Goal: Information Seeking & Learning: Learn about a topic

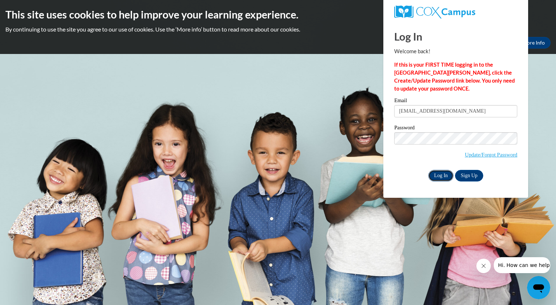
click at [439, 174] on input "Log In" at bounding box center [441, 176] width 25 height 12
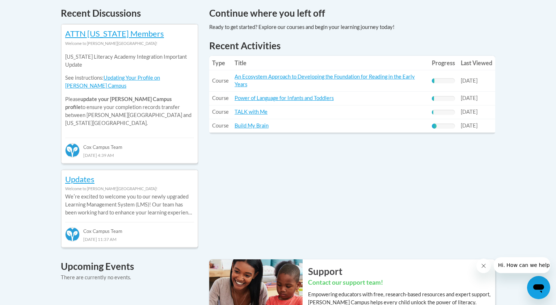
scroll to position [323, 0]
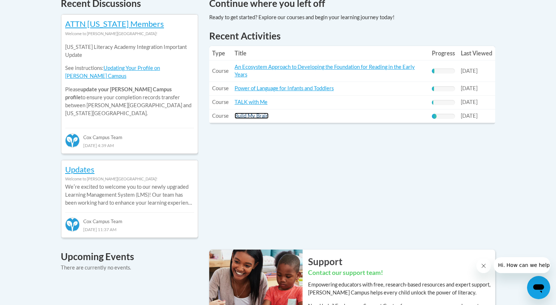
click at [252, 118] on link "Build My Brain" at bounding box center [252, 116] width 34 height 6
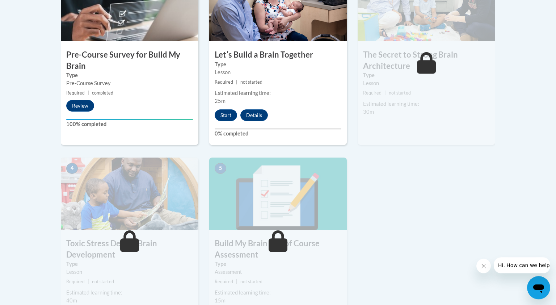
scroll to position [278, 0]
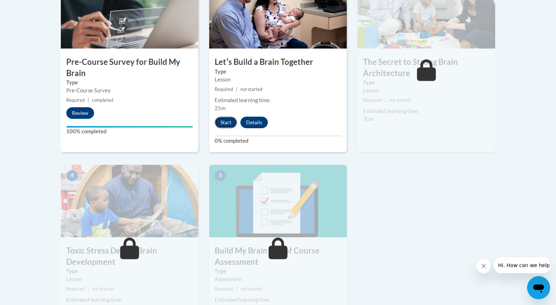
click at [227, 124] on button "Start" at bounding box center [226, 123] width 22 height 12
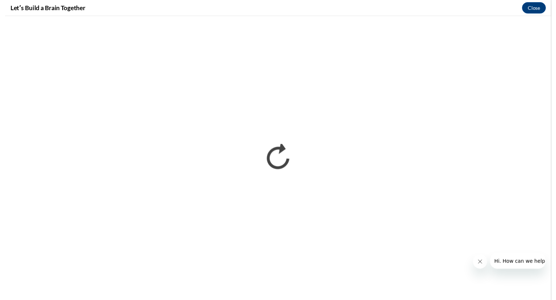
scroll to position [0, 0]
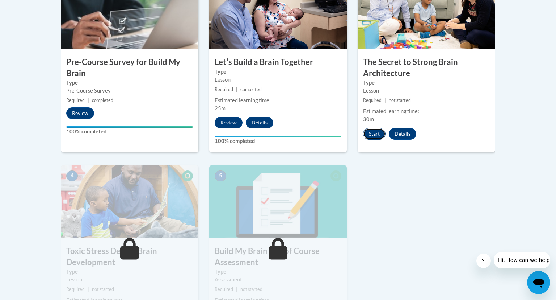
click at [372, 133] on button "Start" at bounding box center [374, 134] width 22 height 12
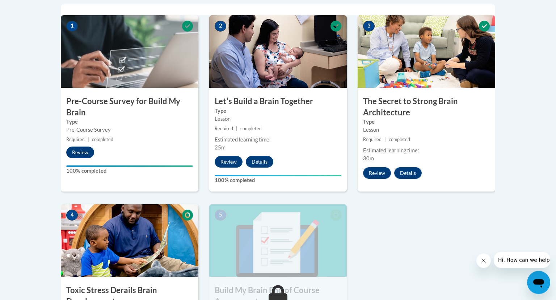
scroll to position [230, 0]
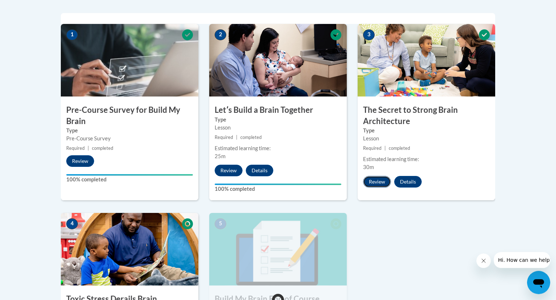
click at [383, 182] on button "Review" at bounding box center [377, 182] width 28 height 12
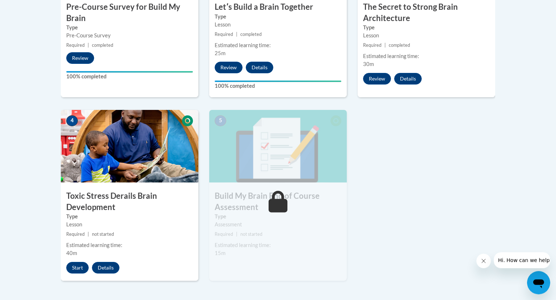
scroll to position [336, 0]
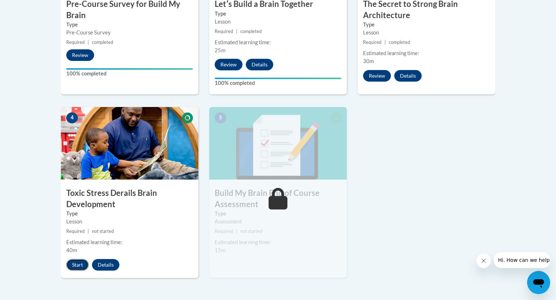
click at [77, 262] on button "Start" at bounding box center [77, 265] width 22 height 12
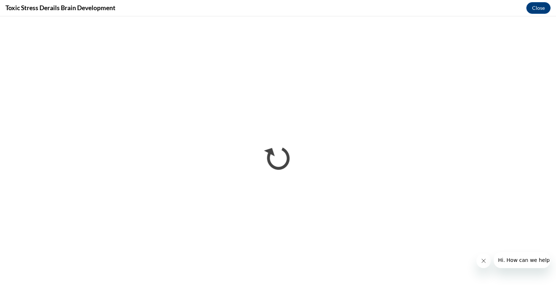
scroll to position [0, 0]
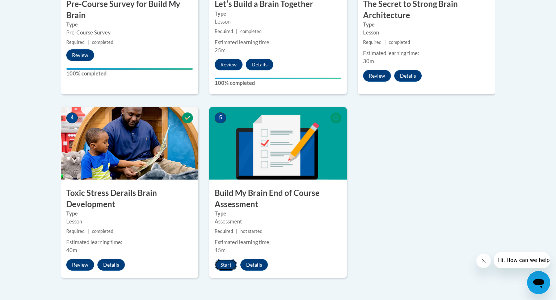
click at [225, 266] on button "Start" at bounding box center [226, 265] width 22 height 12
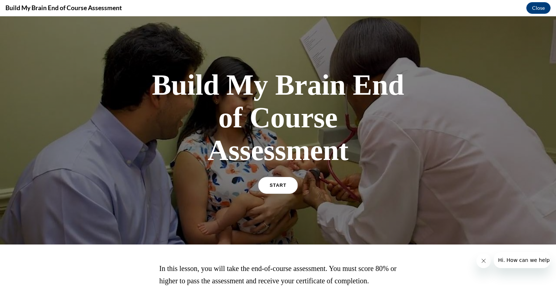
click at [281, 188] on link "START" at bounding box center [277, 185] width 39 height 17
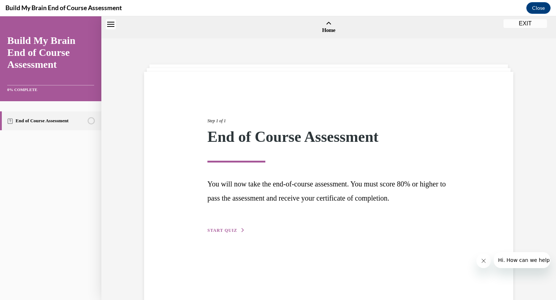
scroll to position [22, 0]
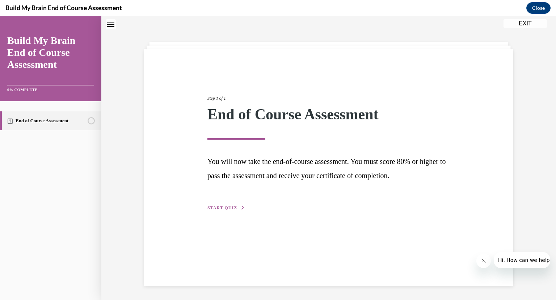
click at [225, 208] on span "START QUIZ" at bounding box center [223, 207] width 30 height 5
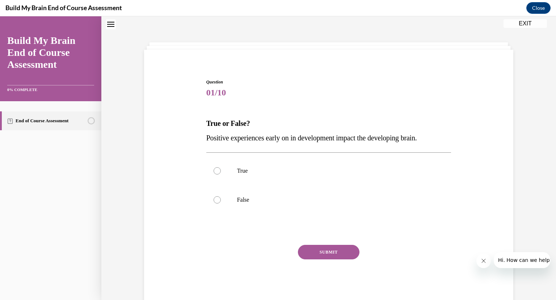
scroll to position [22, 0]
click at [231, 170] on label "True" at bounding box center [328, 170] width 245 height 29
click at [221, 170] on input "True" at bounding box center [217, 170] width 7 height 7
radio input "true"
click at [341, 251] on button "SUBMIT" at bounding box center [329, 252] width 62 height 14
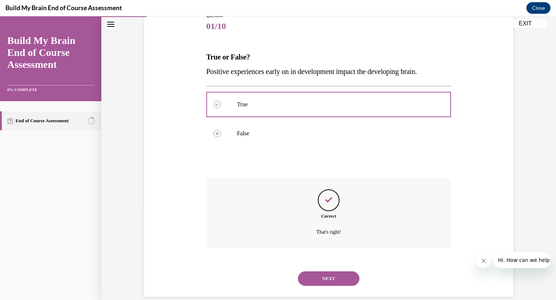
scroll to position [91, 0]
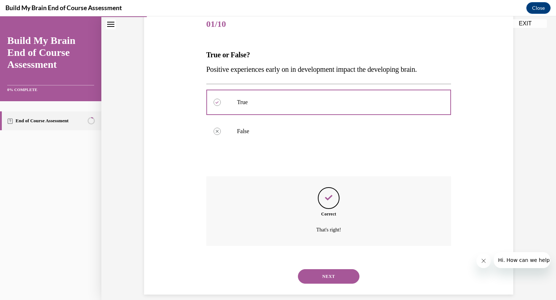
click at [335, 269] on button "NEXT" at bounding box center [329, 276] width 62 height 14
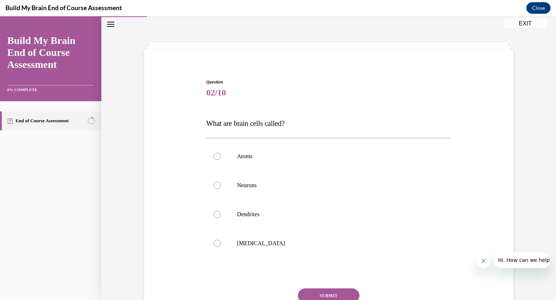
scroll to position [22, 0]
click at [254, 188] on p "Neurons" at bounding box center [335, 185] width 196 height 7
click at [221, 188] on input "Neurons" at bounding box center [217, 185] width 7 height 7
radio input "true"
click at [338, 296] on button "SUBMIT" at bounding box center [329, 295] width 62 height 14
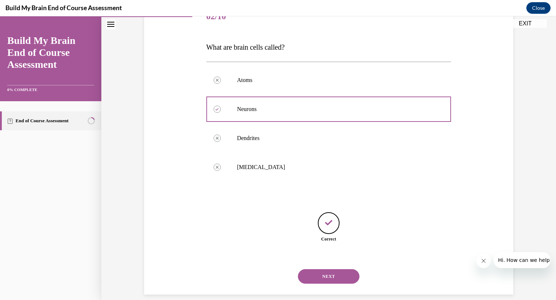
scroll to position [99, 0]
click at [341, 268] on button "NEXT" at bounding box center [329, 275] width 62 height 14
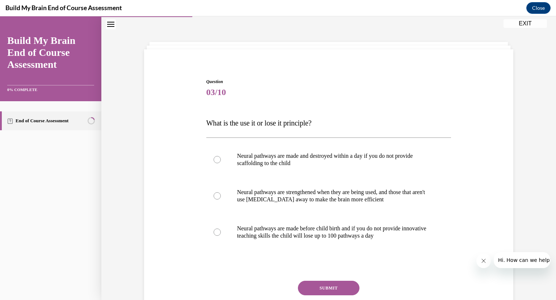
scroll to position [22, 0]
click at [479, 202] on div "Question 03/10 What is the use it or lose it principle? Neural pathways are mad…" at bounding box center [328, 198] width 373 height 283
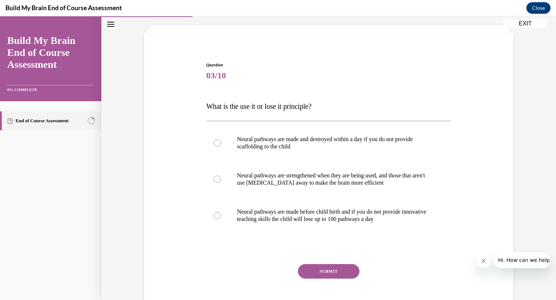
scroll to position [57, 0]
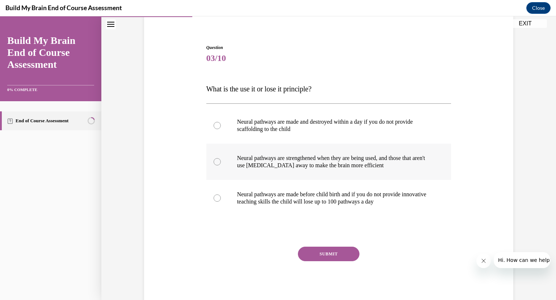
click at [299, 163] on p "Neural pathways are strengthened when they are being used, and those that aren'…" at bounding box center [335, 161] width 196 height 14
click at [221, 163] on input "Neural pathways are strengthened when they are being used, and those that aren'…" at bounding box center [217, 161] width 7 height 7
radio input "true"
click at [299, 163] on p "Neural pathways are strengthened when they are being used, and those that aren'…" at bounding box center [335, 161] width 196 height 14
click at [221, 163] on input "Neural pathways are strengthened when they are being used, and those that aren'…" at bounding box center [217, 161] width 7 height 7
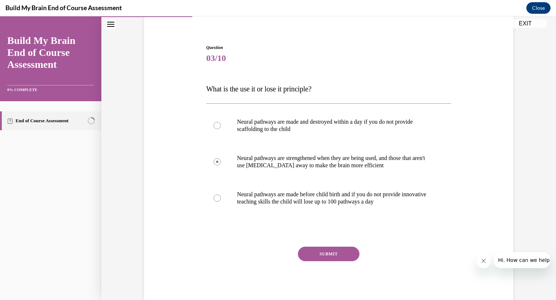
click at [343, 253] on button "SUBMIT" at bounding box center [329, 253] width 62 height 14
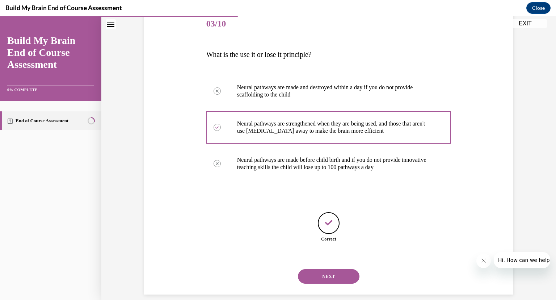
scroll to position [91, 0]
click at [351, 268] on button "NEXT" at bounding box center [329, 275] width 62 height 14
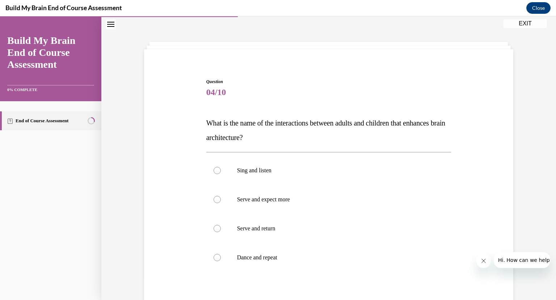
scroll to position [22, 0]
click at [267, 230] on p "Serve and return" at bounding box center [335, 228] width 196 height 7
click at [221, 230] on input "Serve and return" at bounding box center [217, 228] width 7 height 7
radio input "true"
click at [214, 254] on input "Dance and repeat" at bounding box center [217, 257] width 7 height 7
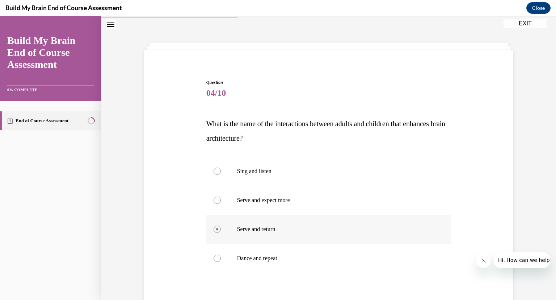
radio input "true"
click at [214, 167] on input "Sing and listen" at bounding box center [217, 170] width 7 height 7
radio input "true"
click at [214, 196] on input "Serve and expect more" at bounding box center [217, 199] width 7 height 7
radio input "true"
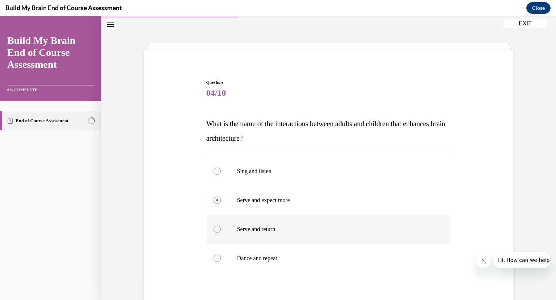
click at [214, 225] on input "Serve and return" at bounding box center [217, 228] width 7 height 7
radio input "true"
click at [484, 187] on div "Question 04/10 What is the name of the interactions between adults and children…" at bounding box center [328, 209] width 373 height 305
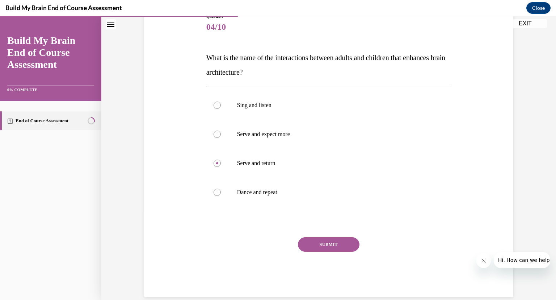
scroll to position [90, 0]
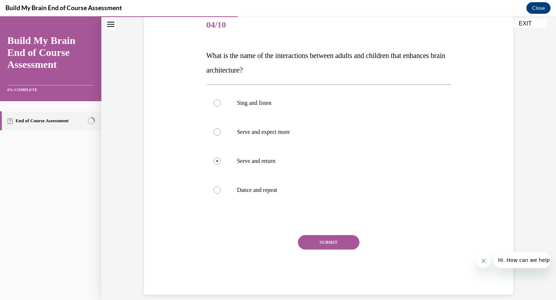
click at [339, 238] on button "SUBMIT" at bounding box center [329, 242] width 62 height 14
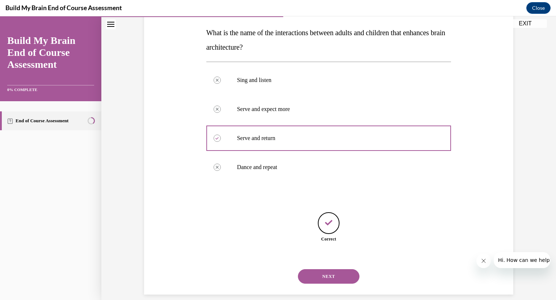
scroll to position [113, 0]
click at [339, 268] on button "NEXT" at bounding box center [329, 275] width 62 height 14
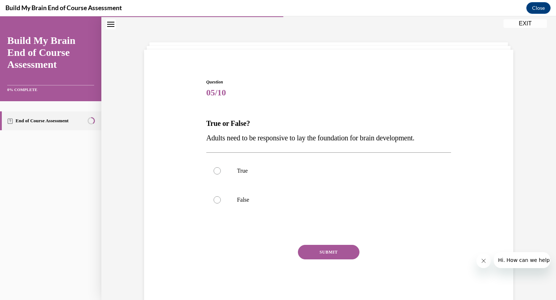
scroll to position [22, 0]
click at [248, 170] on p "True" at bounding box center [335, 170] width 196 height 7
click at [221, 170] on input "True" at bounding box center [217, 170] width 7 height 7
radio input "true"
click at [338, 253] on button "SUBMIT" at bounding box center [329, 252] width 62 height 14
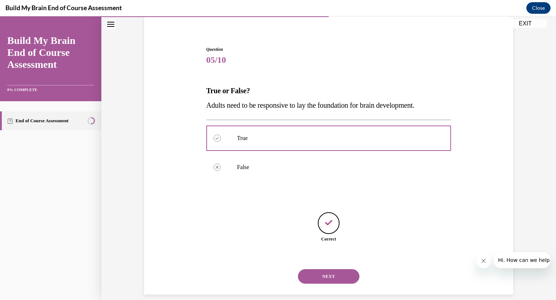
scroll to position [55, 0]
click at [349, 274] on button "NEXT" at bounding box center [329, 275] width 62 height 14
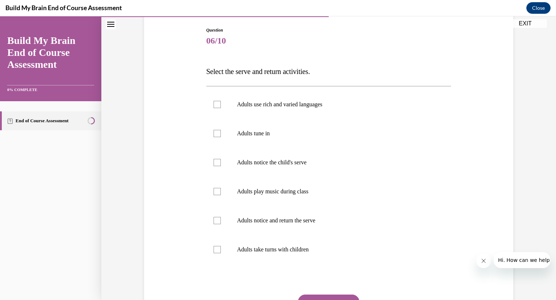
scroll to position [91, 0]
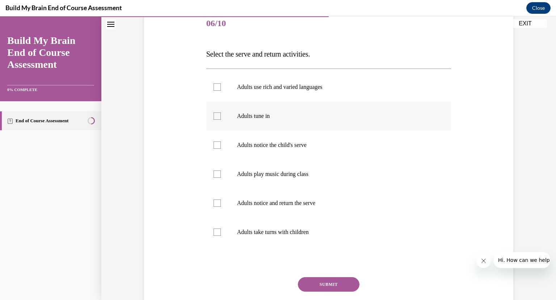
click at [231, 118] on label "Adults tune in" at bounding box center [328, 115] width 245 height 29
click at [221, 118] on input "Adults tune in" at bounding box center [217, 115] width 7 height 7
checkbox input "true"
click at [224, 235] on label "Adults take turns with children" at bounding box center [328, 231] width 245 height 29
click at [221, 235] on input "Adults take turns with children" at bounding box center [217, 231] width 7 height 7
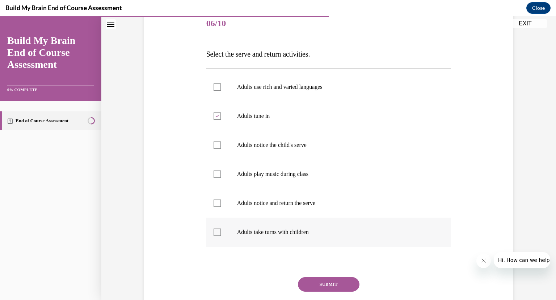
checkbox input "true"
click at [259, 88] on p "Adults use rich and varied languages" at bounding box center [335, 86] width 196 height 7
click at [221, 88] on input "Adults use rich and varied languages" at bounding box center [217, 86] width 7 height 7
checkbox input "true"
click at [319, 282] on button "SUBMIT" at bounding box center [329, 284] width 62 height 14
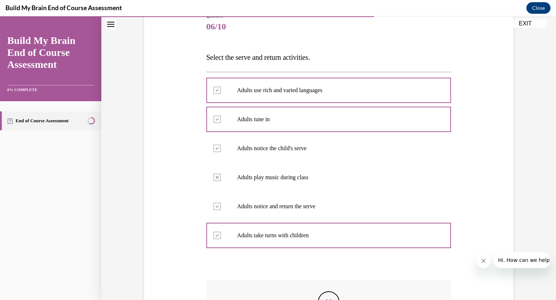
scroll to position [88, 0]
click at [421, 277] on div "Question 06/10 Select the serve and return activities. Adults use rich and vari…" at bounding box center [328, 205] width 245 height 385
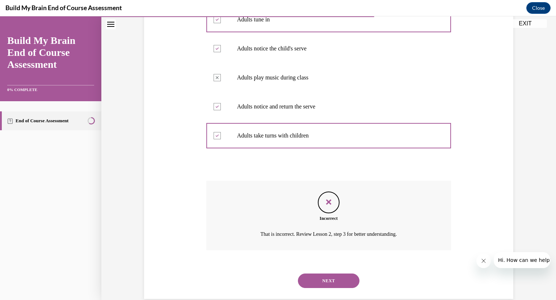
scroll to position [192, 0]
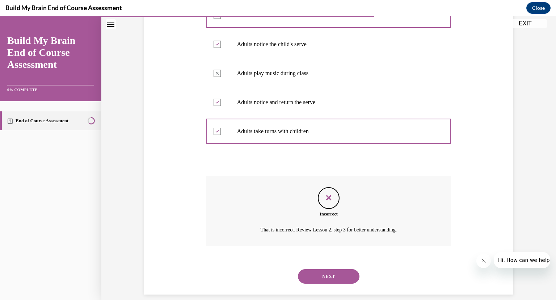
click at [343, 269] on button "NEXT" at bounding box center [329, 276] width 62 height 14
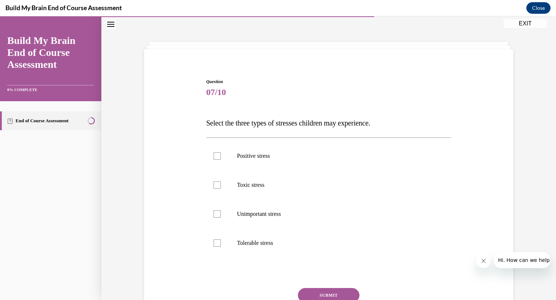
scroll to position [22, 0]
click at [467, 143] on div "Question 07/10 Select the three types of stresses children may experience. Posi…" at bounding box center [328, 202] width 373 height 291
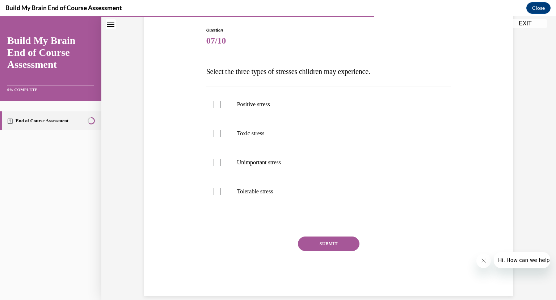
scroll to position [75, 0]
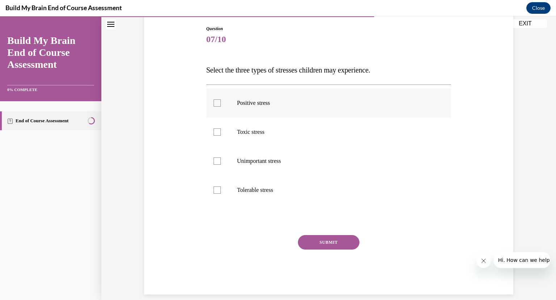
click at [266, 105] on p "Positive stress" at bounding box center [335, 102] width 196 height 7
click at [221, 105] on input "Positive stress" at bounding box center [217, 102] width 7 height 7
checkbox input "true"
click at [254, 133] on p "Toxic stress" at bounding box center [335, 131] width 196 height 7
click at [221, 133] on input "Toxic stress" at bounding box center [217, 131] width 7 height 7
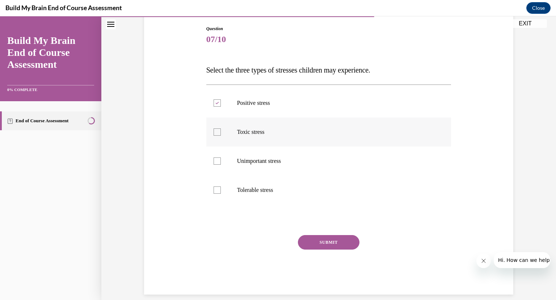
checkbox input "true"
click at [331, 239] on button "SUBMIT" at bounding box center [329, 242] width 62 height 14
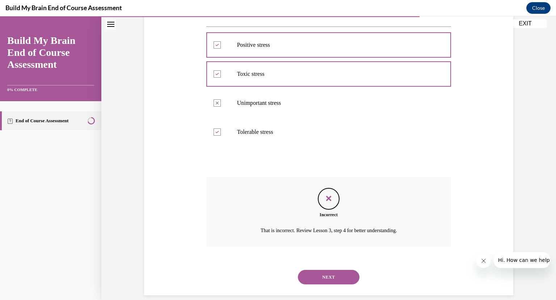
scroll to position [134, 0]
click at [322, 269] on button "NEXT" at bounding box center [329, 276] width 62 height 14
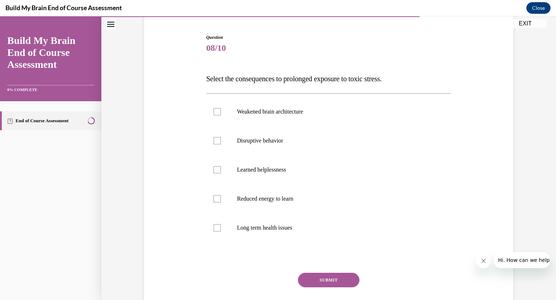
scroll to position [87, 0]
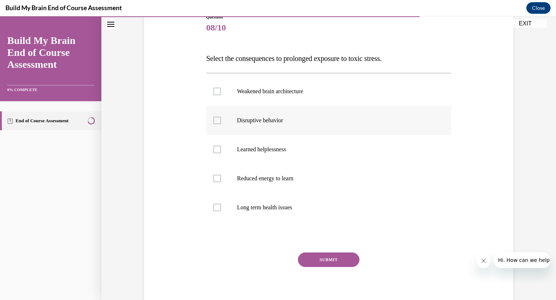
click at [269, 123] on p "Disruptive behavior" at bounding box center [335, 120] width 196 height 7
click at [221, 123] on input "Disruptive behavior" at bounding box center [217, 120] width 7 height 7
checkbox input "true"
click at [245, 187] on label "Reduced energy to learn" at bounding box center [328, 178] width 245 height 29
click at [221, 182] on input "Reduced energy to learn" at bounding box center [217, 178] width 7 height 7
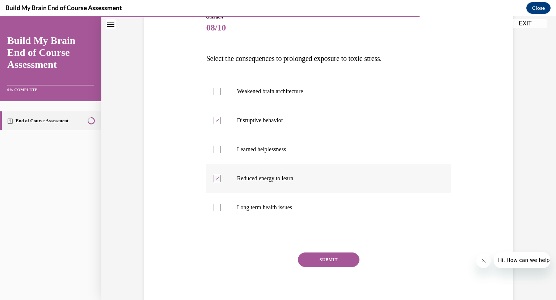
click at [238, 182] on label "Reduced energy to learn" at bounding box center [328, 178] width 245 height 29
click at [221, 182] on input "Reduced energy to learn" at bounding box center [217, 178] width 7 height 7
drag, startPoint x: 238, startPoint y: 182, endPoint x: 218, endPoint y: 174, distance: 21.3
click at [218, 174] on label "Reduced energy to learn" at bounding box center [328, 178] width 245 height 29
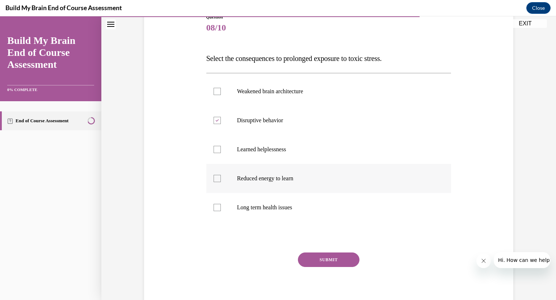
click at [218, 175] on input "Reduced energy to learn" at bounding box center [217, 178] width 7 height 7
checkbox input "true"
click at [217, 155] on label "Learned helplessness" at bounding box center [328, 149] width 245 height 29
click at [217, 153] on input "Learned helplessness" at bounding box center [217, 149] width 7 height 7
checkbox input "true"
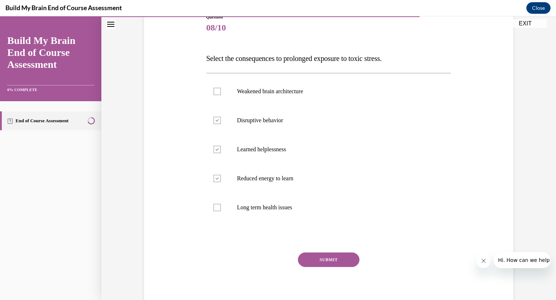
click at [316, 263] on button "SUBMIT" at bounding box center [329, 259] width 62 height 14
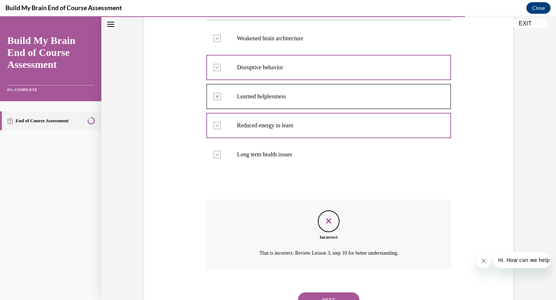
scroll to position [163, 0]
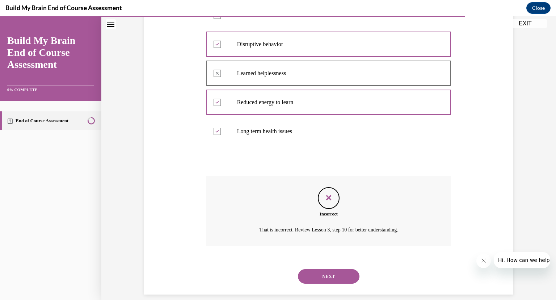
click at [347, 270] on button "NEXT" at bounding box center [329, 276] width 62 height 14
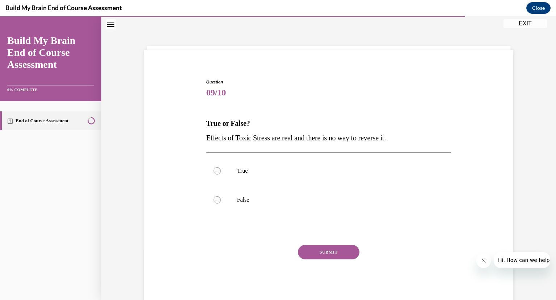
scroll to position [22, 0]
click at [263, 204] on label "False" at bounding box center [328, 199] width 245 height 29
click at [221, 204] on input "False" at bounding box center [217, 199] width 7 height 7
radio input "true"
click at [341, 253] on button "SUBMIT" at bounding box center [329, 252] width 62 height 14
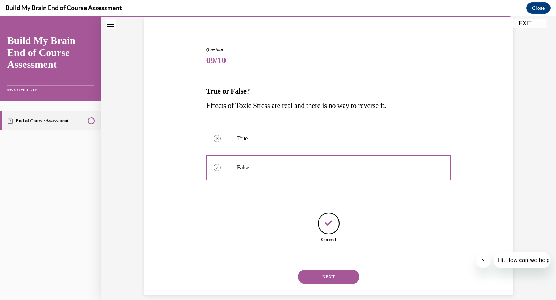
scroll to position [55, 0]
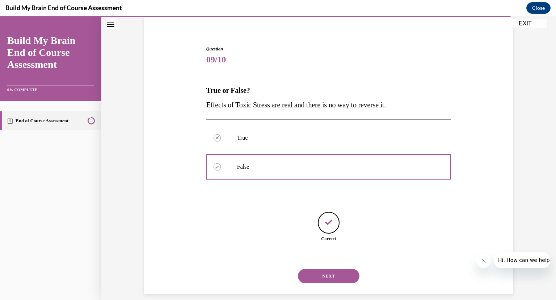
click at [348, 268] on button "NEXT" at bounding box center [329, 275] width 62 height 14
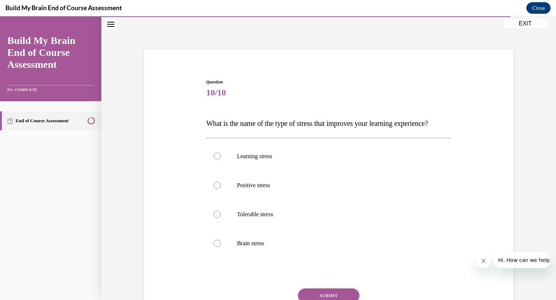
scroll to position [22, 0]
click at [257, 189] on p "Positive stress" at bounding box center [335, 185] width 196 height 7
click at [221, 189] on input "Positive stress" at bounding box center [217, 185] width 7 height 7
radio input "true"
click at [480, 241] on div "Question 10/10 What is the name of the type of stress that improves your learni…" at bounding box center [328, 202] width 373 height 291
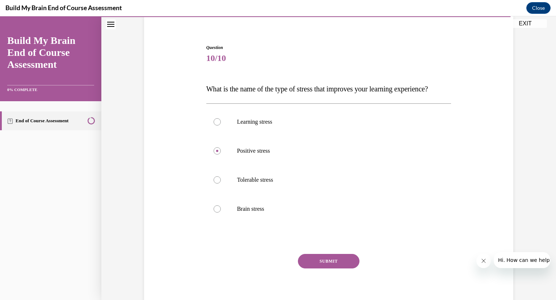
scroll to position [74, 0]
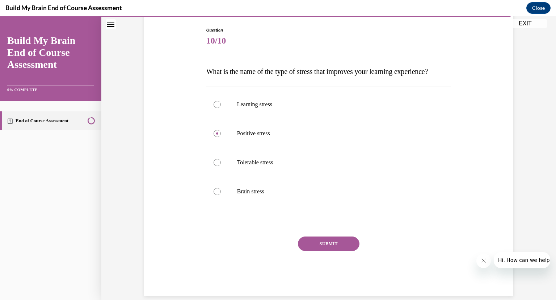
click at [343, 251] on button "SUBMIT" at bounding box center [329, 243] width 62 height 14
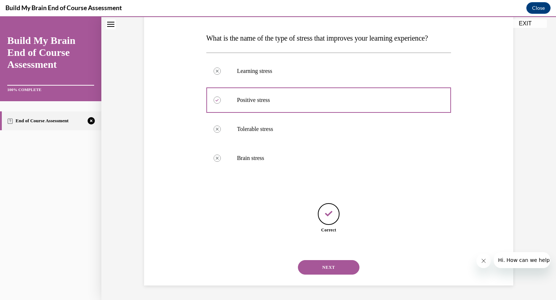
scroll to position [113, 0]
click at [333, 266] on button "NEXT" at bounding box center [329, 267] width 62 height 14
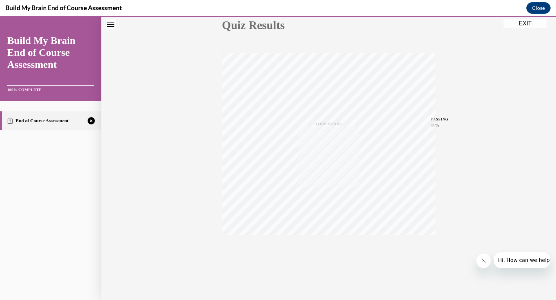
scroll to position [88, 0]
click at [333, 258] on icon "button" at bounding box center [329, 256] width 26 height 8
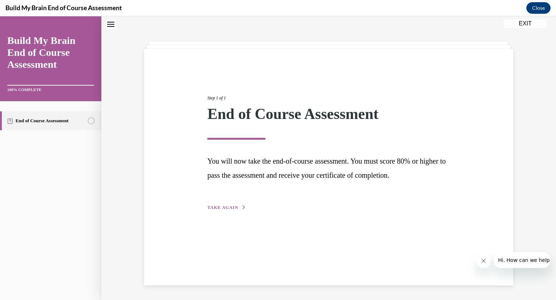
click at [230, 206] on span "TAKE AGAIN" at bounding box center [223, 207] width 31 height 5
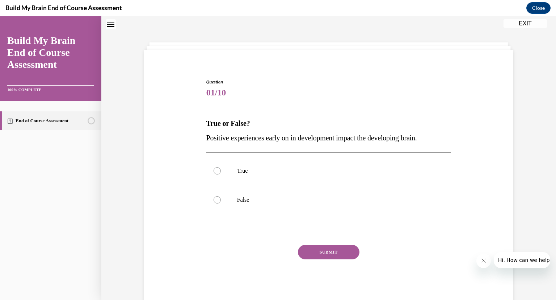
scroll to position [22, 0]
click at [264, 172] on p "True" at bounding box center [335, 170] width 196 height 7
click at [221, 172] on input "True" at bounding box center [217, 170] width 7 height 7
radio input "true"
click at [331, 258] on button "SUBMIT" at bounding box center [329, 252] width 62 height 14
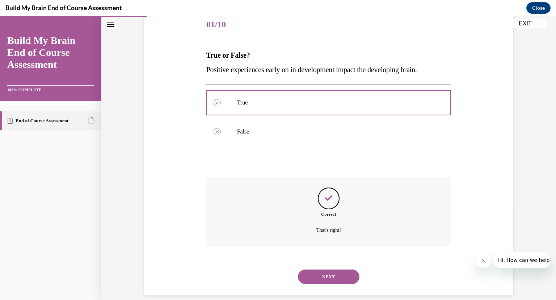
scroll to position [91, 0]
click at [337, 269] on button "NEXT" at bounding box center [329, 276] width 62 height 14
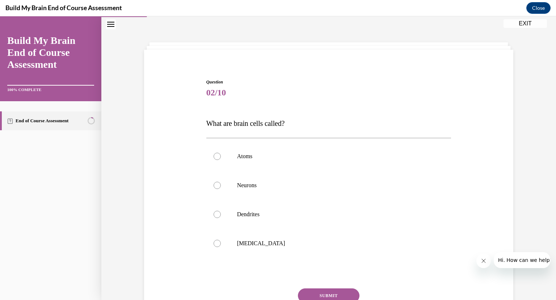
scroll to position [22, 0]
click at [270, 183] on p "Neurons" at bounding box center [335, 185] width 196 height 7
click at [221, 183] on input "Neurons" at bounding box center [217, 185] width 7 height 7
radio input "true"
click at [319, 295] on button "SUBMIT" at bounding box center [329, 295] width 62 height 14
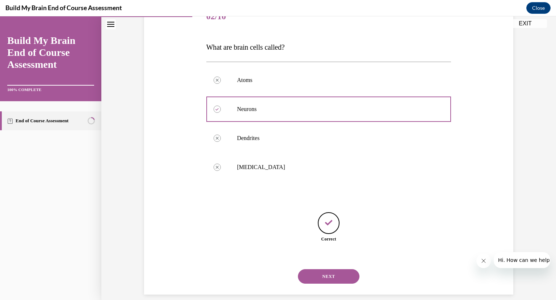
scroll to position [99, 0]
click at [327, 269] on button "NEXT" at bounding box center [329, 275] width 62 height 14
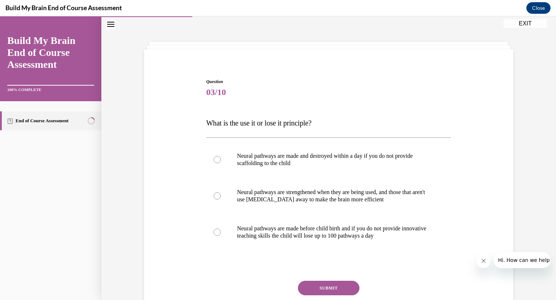
scroll to position [22, 0]
click at [269, 191] on p "Neural pathways are strengthened when they are being used, and those that aren'…" at bounding box center [335, 196] width 196 height 14
click at [221, 193] on input "Neural pathways are strengthened when they are being used, and those that aren'…" at bounding box center [217, 196] width 7 height 7
radio input "true"
click at [334, 291] on button "SUBMIT" at bounding box center [329, 288] width 62 height 14
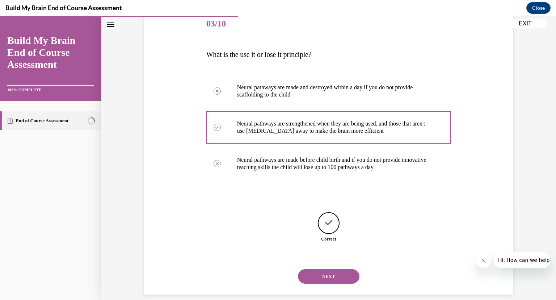
scroll to position [91, 0]
click at [322, 272] on button "NEXT" at bounding box center [329, 275] width 62 height 14
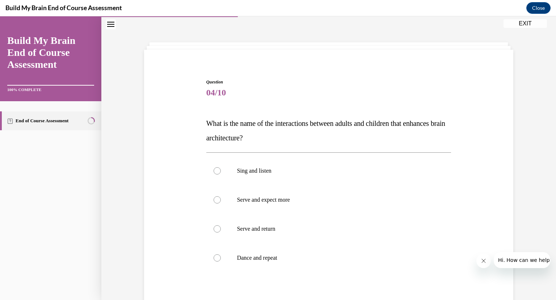
scroll to position [22, 0]
click at [280, 229] on p "Serve and return" at bounding box center [335, 228] width 196 height 7
click at [221, 229] on input "Serve and return" at bounding box center [217, 228] width 7 height 7
radio input "true"
click at [372, 287] on div at bounding box center [328, 287] width 245 height 9
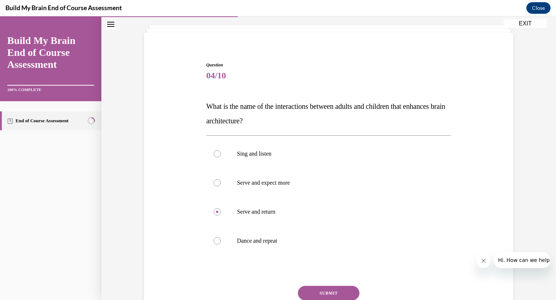
scroll to position [57, 0]
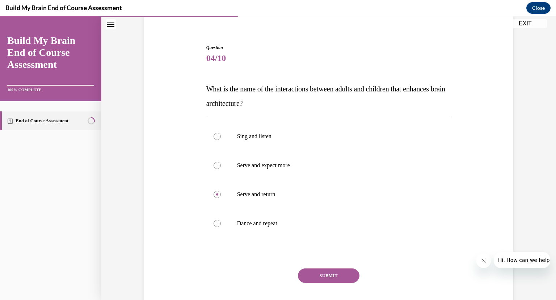
click at [335, 275] on button "SUBMIT" at bounding box center [329, 275] width 62 height 14
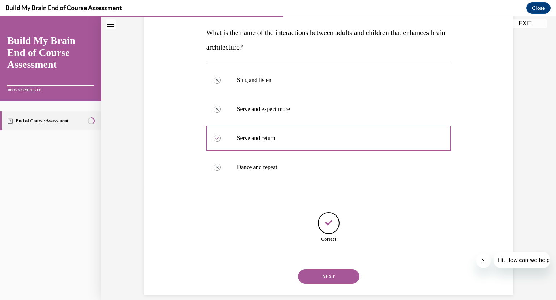
scroll to position [113, 0]
click at [334, 269] on button "NEXT" at bounding box center [329, 275] width 62 height 14
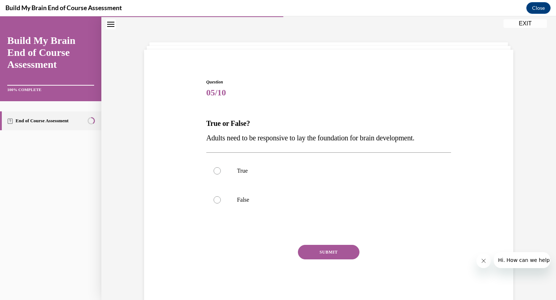
scroll to position [22, 0]
click at [285, 171] on p "True" at bounding box center [335, 170] width 196 height 7
click at [221, 171] on input "True" at bounding box center [217, 170] width 7 height 7
radio input "true"
click at [345, 252] on button "SUBMIT" at bounding box center [329, 252] width 62 height 14
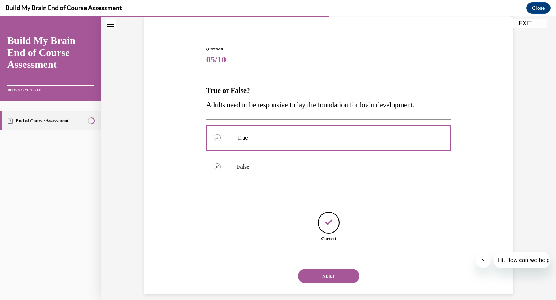
click at [335, 268] on button "NEXT" at bounding box center [329, 275] width 62 height 14
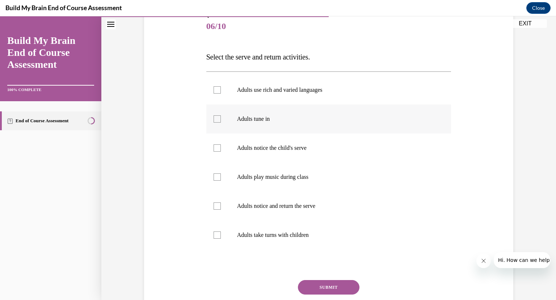
scroll to position [91, 0]
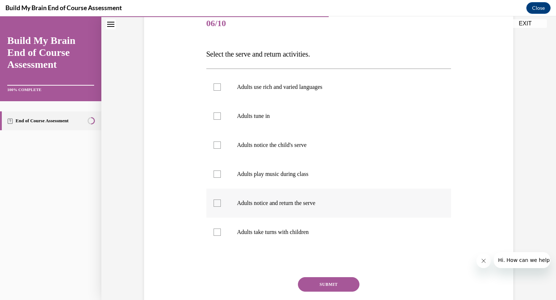
click at [281, 205] on p "Adults notice and return the serve" at bounding box center [335, 202] width 196 height 7
click at [221, 205] on input "Adults notice and return the serve" at bounding box center [217, 202] width 7 height 7
checkbox input "true"
click at [277, 229] on p "Adults take turns with children" at bounding box center [335, 231] width 196 height 7
click at [221, 229] on input "Adults take turns with children" at bounding box center [217, 231] width 7 height 7
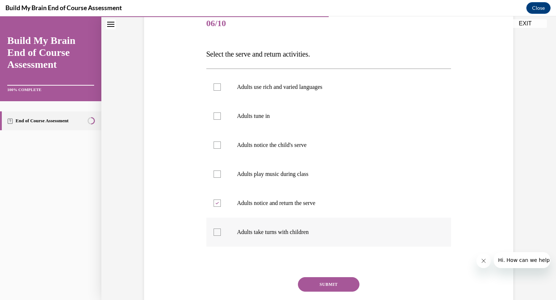
checkbox input "true"
click at [283, 147] on p "Adults notice the child's serve" at bounding box center [335, 144] width 196 height 7
click at [221, 147] on input "Adults notice the child's serve" at bounding box center [217, 144] width 7 height 7
checkbox input "true"
click at [272, 118] on p "Adults tune in" at bounding box center [335, 115] width 196 height 7
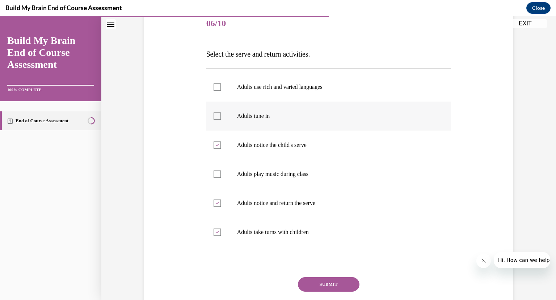
click at [221, 118] on input "Adults tune in" at bounding box center [217, 115] width 7 height 7
checkbox input "true"
click at [276, 88] on p "Adults use rich and varied languages" at bounding box center [335, 86] width 196 height 7
click at [221, 88] on input "Adults use rich and varied languages" at bounding box center [217, 86] width 7 height 7
checkbox input "true"
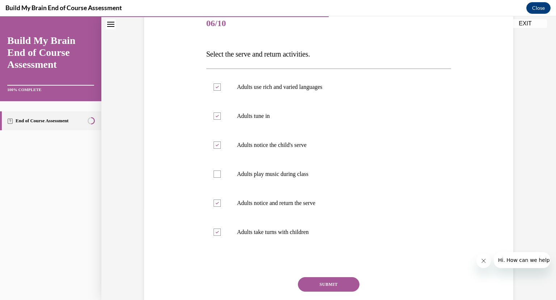
click at [337, 286] on button "SUBMIT" at bounding box center [329, 284] width 62 height 14
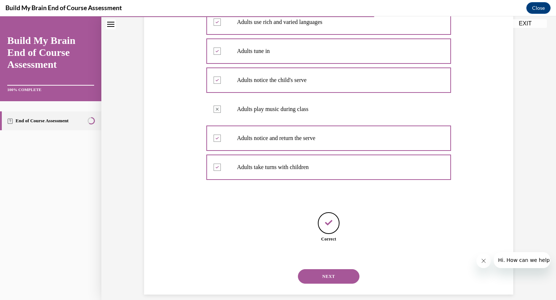
scroll to position [156, 0]
click at [335, 269] on button "NEXT" at bounding box center [329, 275] width 62 height 14
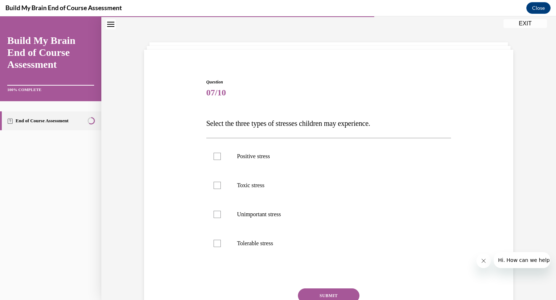
scroll to position [22, 0]
click at [256, 245] on p "Tolerable stress" at bounding box center [335, 243] width 196 height 7
click at [221, 245] on input "Tolerable stress" at bounding box center [217, 243] width 7 height 7
checkbox input "true"
click at [254, 183] on p "Toxic stress" at bounding box center [335, 185] width 196 height 7
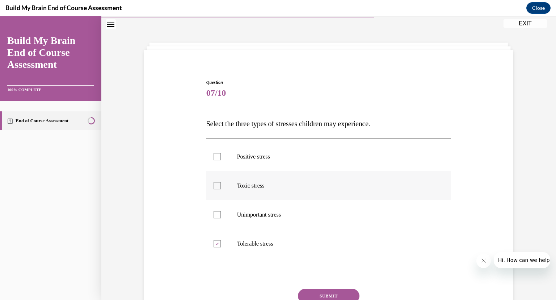
click at [221, 183] on input "Toxic stress" at bounding box center [217, 185] width 7 height 7
checkbox input "true"
click at [263, 156] on p "Positive stress" at bounding box center [335, 156] width 196 height 7
click at [221, 156] on input "Positive stress" at bounding box center [217, 156] width 7 height 7
checkbox input "true"
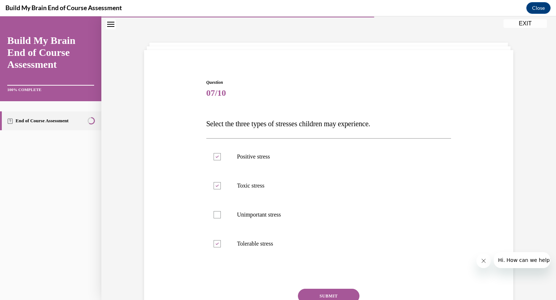
click at [349, 296] on button "SUBMIT" at bounding box center [329, 295] width 62 height 14
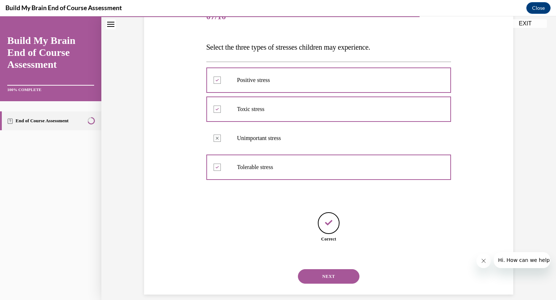
scroll to position [99, 0]
click at [334, 268] on button "NEXT" at bounding box center [329, 275] width 62 height 14
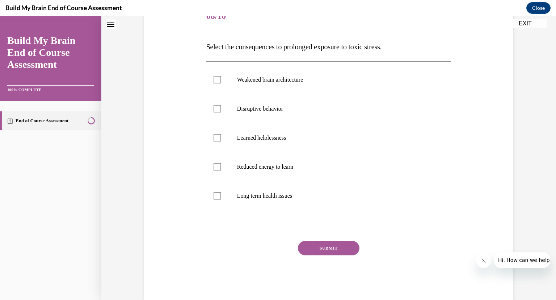
scroll to position [0, 0]
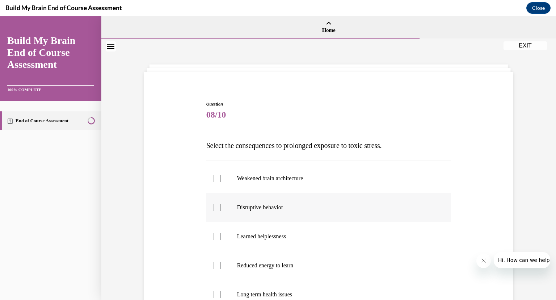
click at [420, 202] on label "Disruptive behavior" at bounding box center [328, 207] width 245 height 29
click at [221, 204] on input "Disruptive behavior" at bounding box center [217, 207] width 7 height 7
checkbox input "true"
drag, startPoint x: 420, startPoint y: 202, endPoint x: 483, endPoint y: 178, distance: 67.9
click at [483, 178] on div "Question 08/10 Select the consequences to prolonged exposure to toxic stress. W…" at bounding box center [328, 239] width 373 height 320
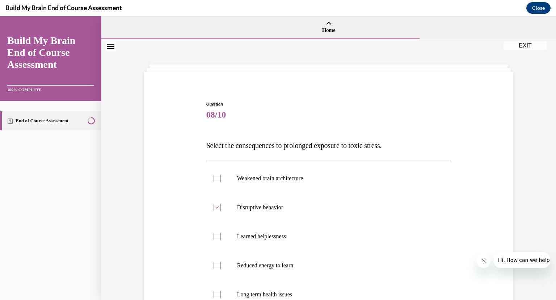
click at [483, 178] on div "Question 08/10 Select the consequences to prolonged exposure to toxic stress. W…" at bounding box center [328, 239] width 373 height 320
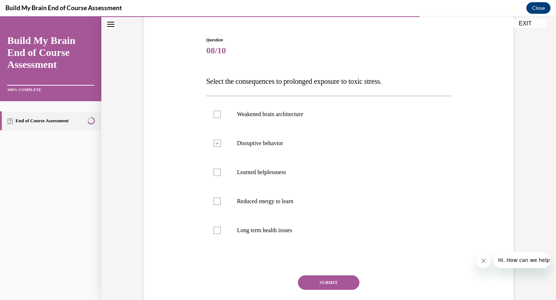
scroll to position [70, 0]
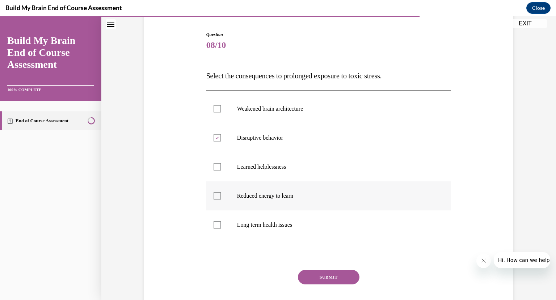
click at [260, 202] on label "Reduced energy to learn" at bounding box center [328, 195] width 245 height 29
click at [221, 199] on input "Reduced energy to learn" at bounding box center [217, 195] width 7 height 7
checkbox input "true"
click at [261, 112] on label "Weakened brain architecture" at bounding box center [328, 108] width 245 height 29
click at [221, 112] on input "Weakened brain architecture" at bounding box center [217, 108] width 7 height 7
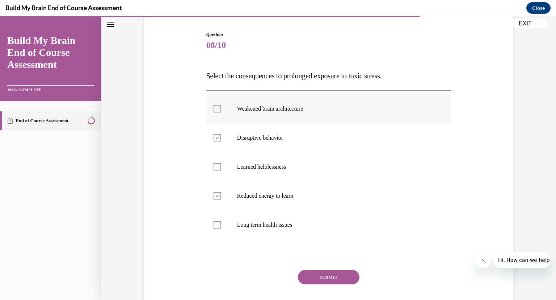
checkbox input "true"
click at [256, 227] on p "Long term health issues" at bounding box center [335, 224] width 196 height 7
click at [221, 227] on input "Long term health issues" at bounding box center [217, 224] width 7 height 7
checkbox input "true"
click at [330, 272] on button "SUBMIT" at bounding box center [329, 277] width 62 height 14
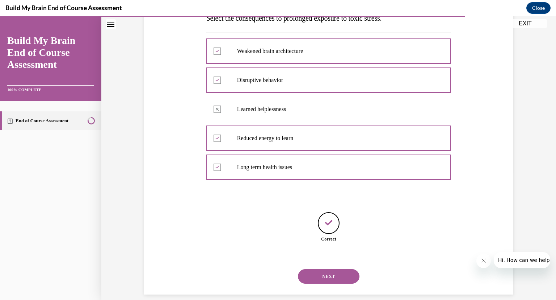
scroll to position [128, 0]
click at [284, 244] on div "Correct" at bounding box center [328, 231] width 245 height 39
click at [327, 270] on button "NEXT" at bounding box center [329, 275] width 62 height 14
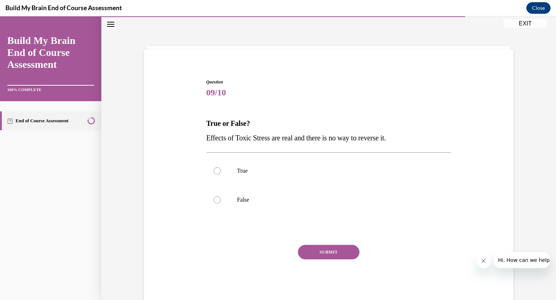
scroll to position [22, 0]
click at [290, 201] on p "False" at bounding box center [335, 199] width 196 height 7
click at [221, 201] on input "False" at bounding box center [217, 199] width 7 height 7
radio input "true"
click at [346, 251] on button "SUBMIT" at bounding box center [329, 252] width 62 height 14
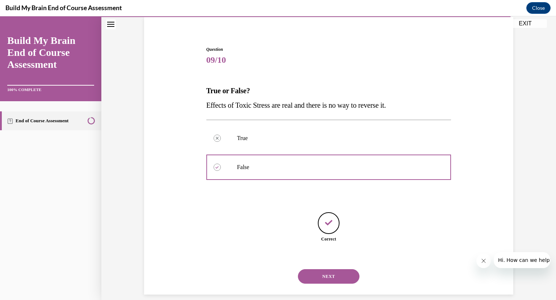
scroll to position [55, 0]
click at [351, 270] on button "NEXT" at bounding box center [329, 275] width 62 height 14
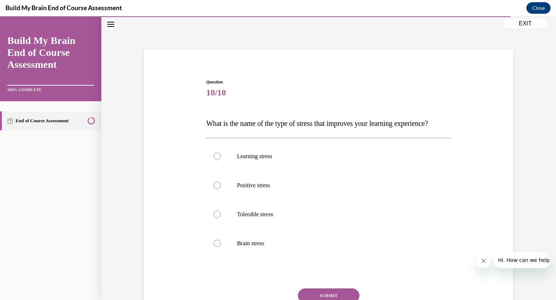
scroll to position [22, 0]
click at [314, 200] on label "Positive stress" at bounding box center [328, 185] width 245 height 29
click at [221, 189] on input "Positive stress" at bounding box center [217, 185] width 7 height 7
radio input "true"
click at [521, 191] on div "Question 10/10 What is the name of the type of stress that improves your learni…" at bounding box center [328, 189] width 455 height 345
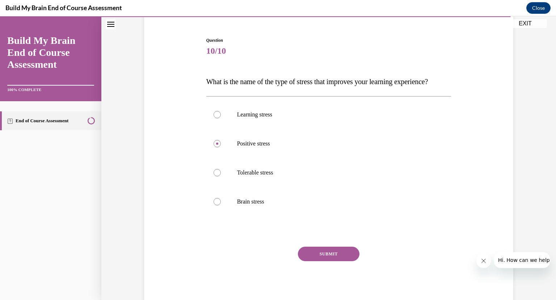
scroll to position [74, 0]
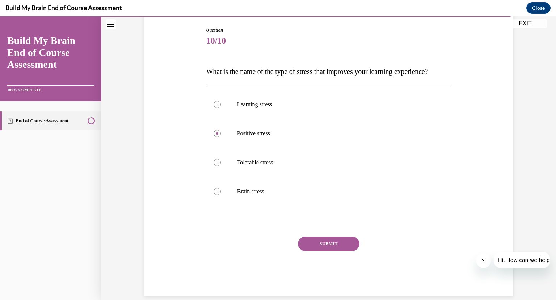
click at [335, 251] on button "SUBMIT" at bounding box center [329, 243] width 62 height 14
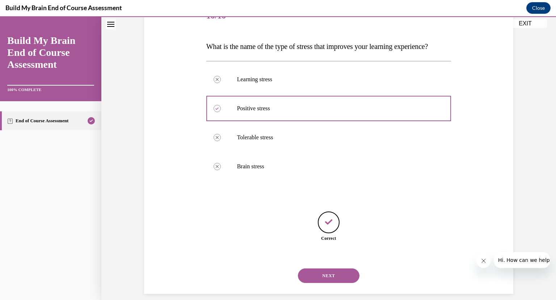
scroll to position [113, 0]
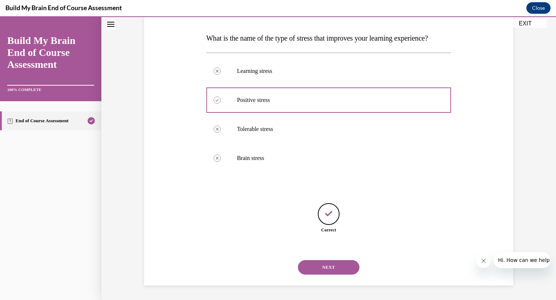
click at [337, 267] on button "NEXT" at bounding box center [329, 267] width 62 height 14
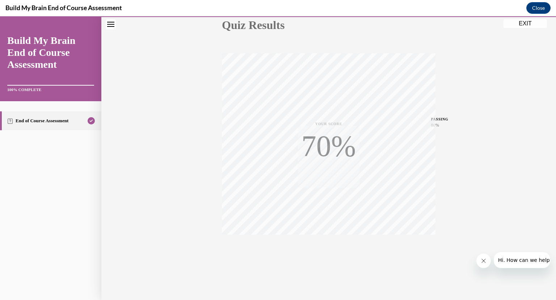
scroll to position [88, 0]
click at [470, 231] on div "Quiz Results PASSING 80% Your score 100% Passed PASSING 80% Your score Your sco…" at bounding box center [328, 125] width 455 height 348
click at [529, 21] on button "EXIT" at bounding box center [525, 23] width 43 height 9
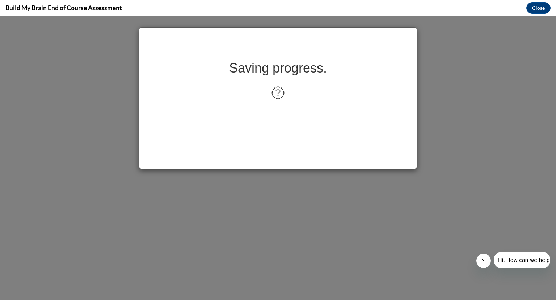
scroll to position [0, 0]
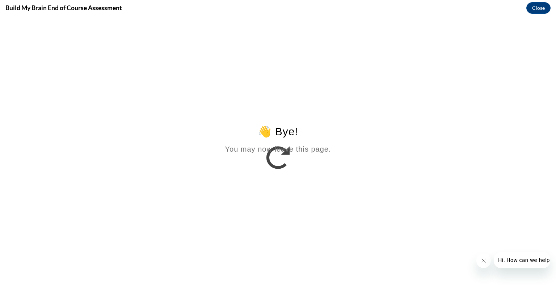
click at [1, 102] on html "👋 Bye! You may now leave this page." at bounding box center [278, 86] width 556 height 140
click at [535, 9] on button "Close" at bounding box center [539, 8] width 24 height 12
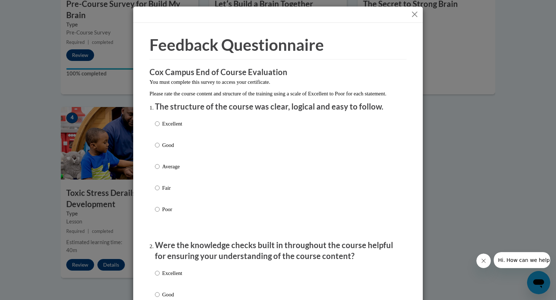
click at [408, 14] on div at bounding box center [278, 15] width 290 height 16
click at [413, 17] on button "Close" at bounding box center [414, 14] width 9 height 9
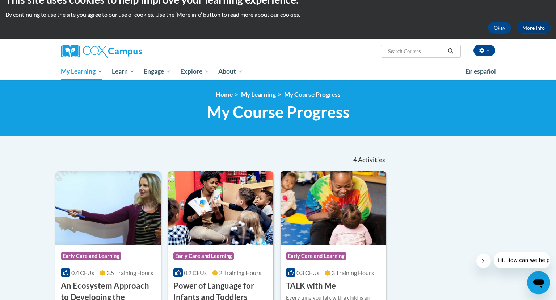
scroll to position [15, 0]
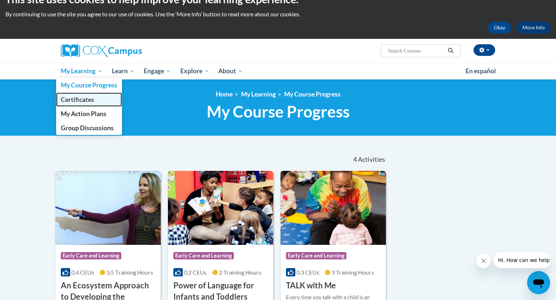
click at [79, 100] on span "Certificates" at bounding box center [77, 100] width 33 height 8
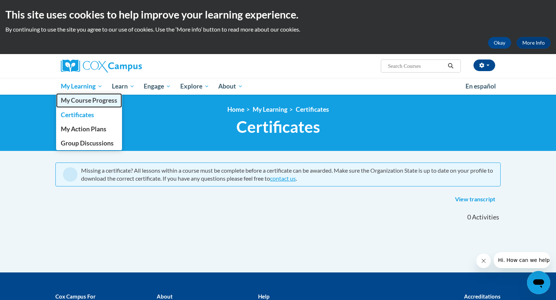
click at [95, 106] on link "My Course Progress" at bounding box center [89, 100] width 66 height 14
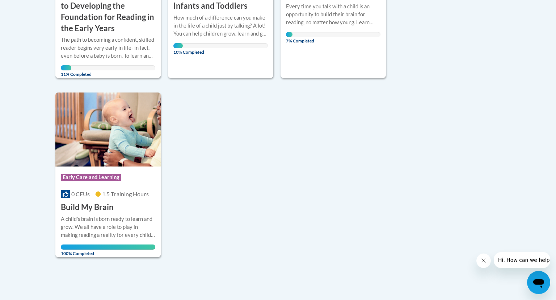
scroll to position [307, 0]
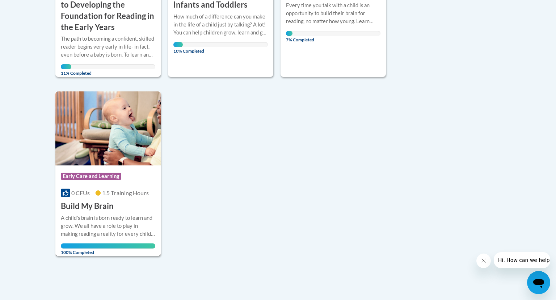
click at [90, 190] on div "0 CEUs 1.5 Training Hours" at bounding box center [108, 193] width 95 height 8
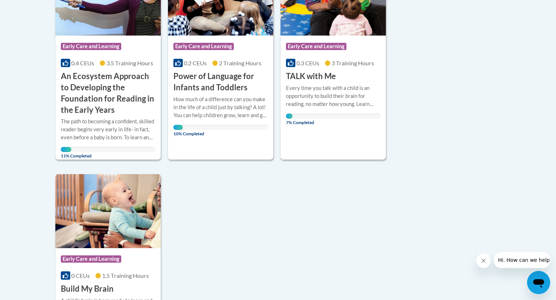
scroll to position [224, 0]
click at [330, 84] on div "More Info Open Every time you talk with a child is an opportunity to build thei…" at bounding box center [333, 103] width 105 height 42
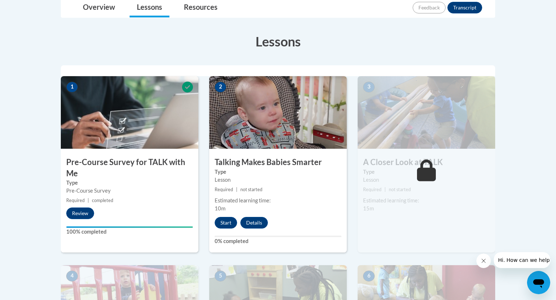
scroll to position [191, 0]
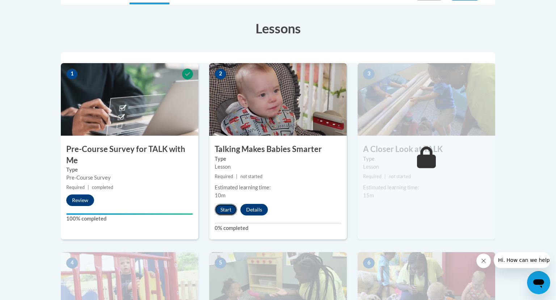
click at [226, 210] on button "Start" at bounding box center [226, 210] width 22 height 12
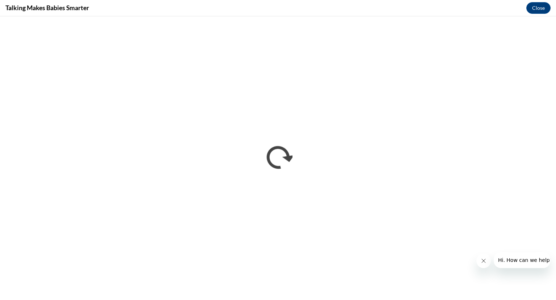
scroll to position [0, 0]
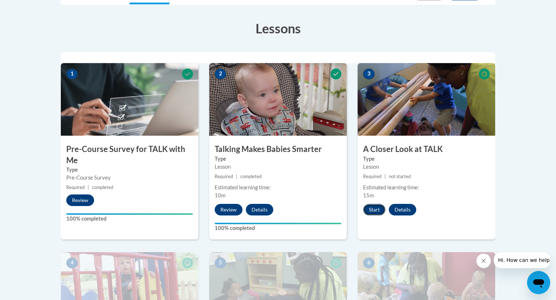
click at [370, 209] on button "Start" at bounding box center [374, 210] width 22 height 12
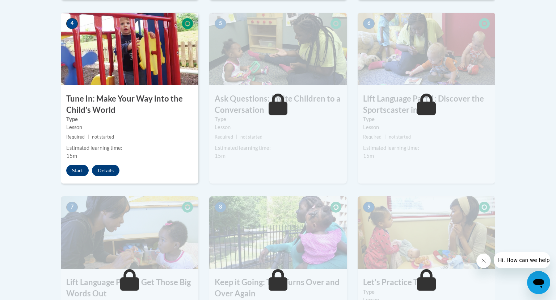
scroll to position [436, 0]
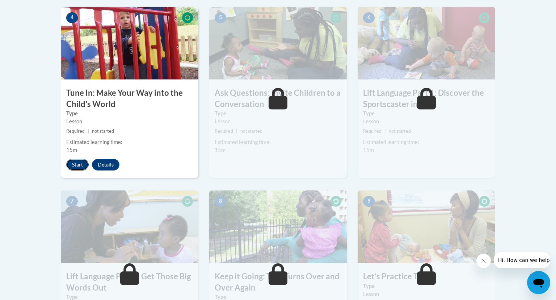
click at [81, 165] on button "Start" at bounding box center [77, 165] width 22 height 12
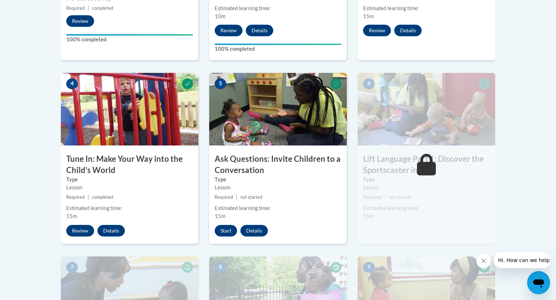
scroll to position [368, 0]
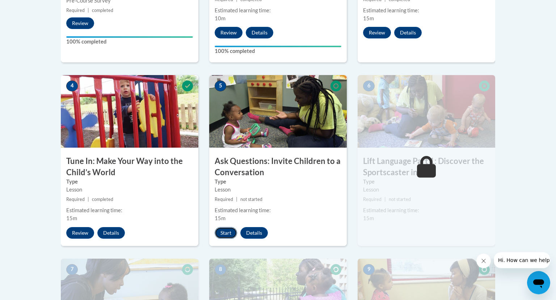
click at [226, 234] on button "Start" at bounding box center [226, 233] width 22 height 12
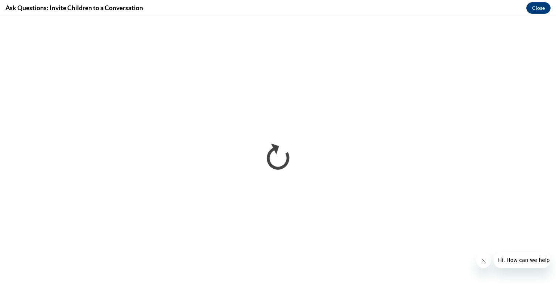
scroll to position [0, 0]
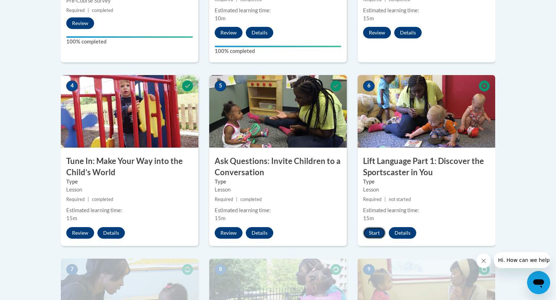
click at [375, 233] on button "Start" at bounding box center [374, 233] width 22 height 12
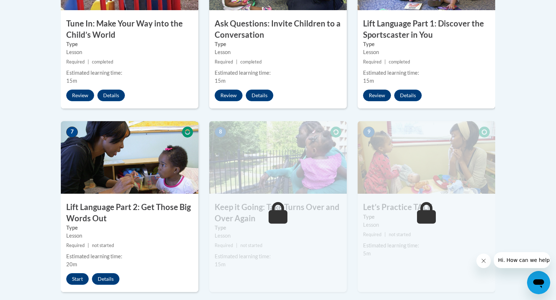
scroll to position [506, 0]
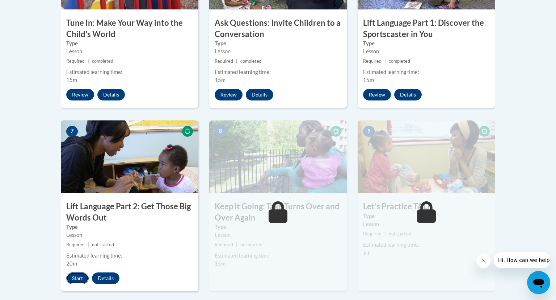
click at [79, 277] on button "Start" at bounding box center [77, 278] width 22 height 12
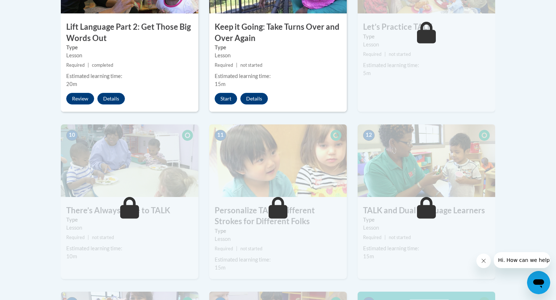
scroll to position [677, 0]
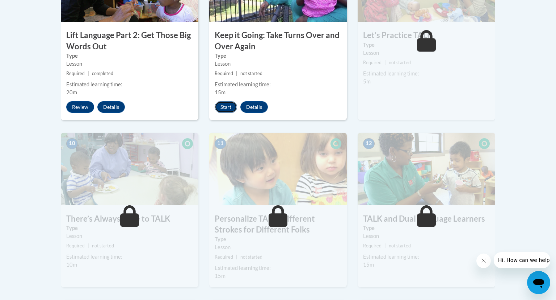
click at [224, 109] on button "Start" at bounding box center [226, 107] width 22 height 12
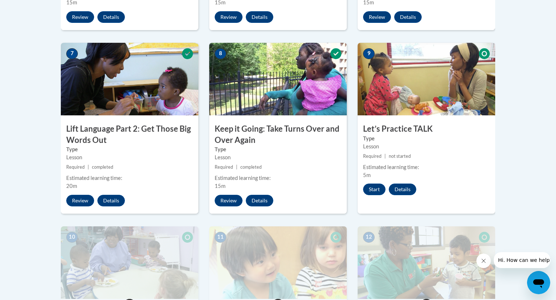
scroll to position [580, 0]
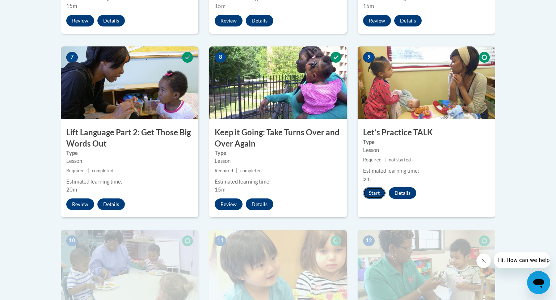
click at [373, 191] on button "Start" at bounding box center [374, 193] width 22 height 12
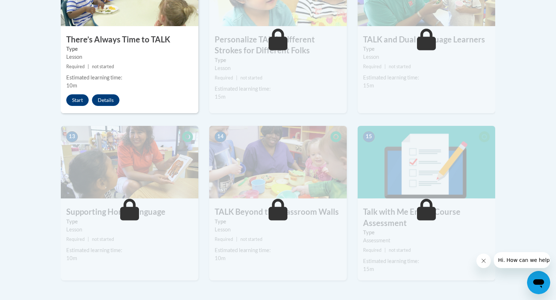
scroll to position [857, 0]
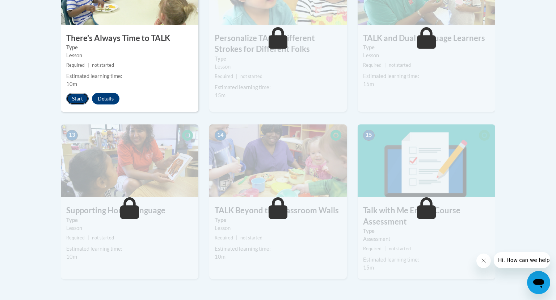
click at [80, 98] on button "Start" at bounding box center [77, 99] width 22 height 12
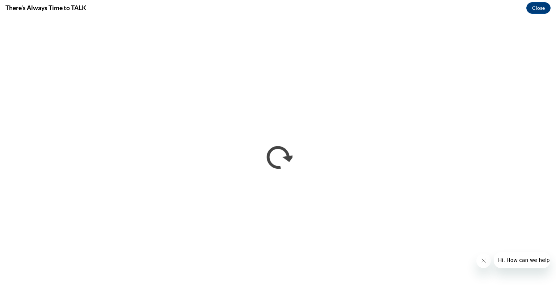
scroll to position [0, 0]
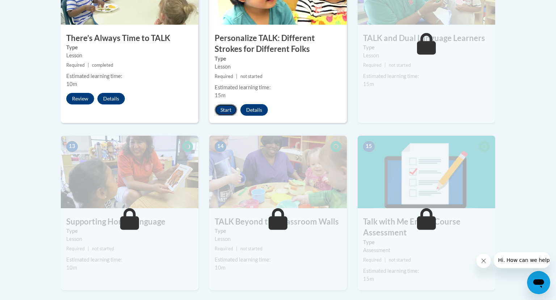
click at [230, 107] on button "Start" at bounding box center [226, 110] width 22 height 12
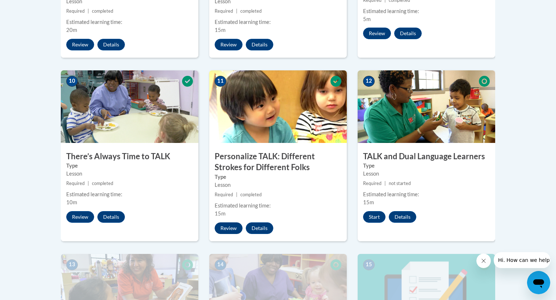
scroll to position [739, 0]
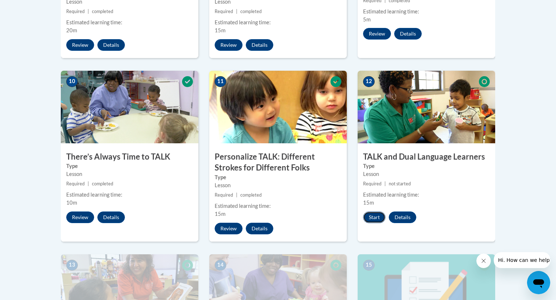
click at [373, 220] on button "Start" at bounding box center [374, 217] width 22 height 12
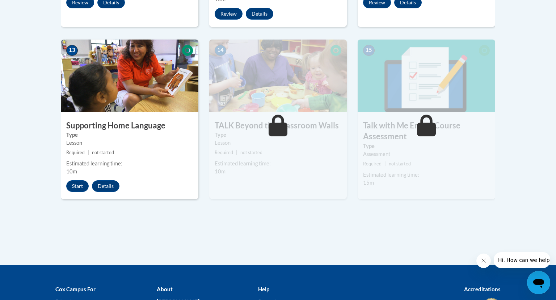
scroll to position [968, 0]
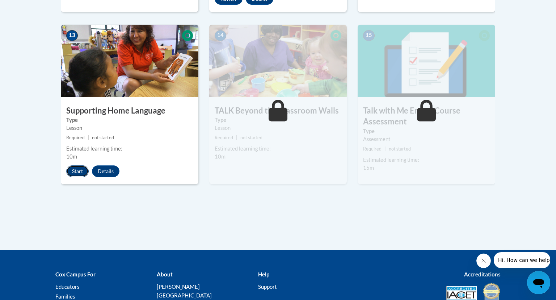
click at [78, 169] on button "Start" at bounding box center [77, 171] width 22 height 12
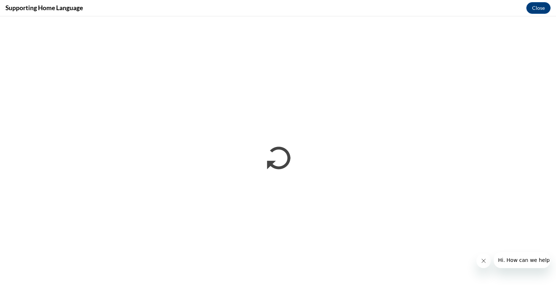
scroll to position [0, 0]
click at [548, 252] on div at bounding box center [514, 260] width 74 height 16
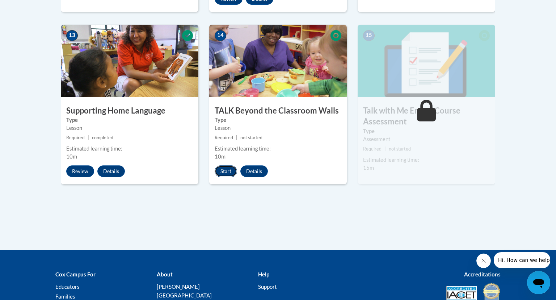
click at [223, 172] on button "Start" at bounding box center [226, 171] width 22 height 12
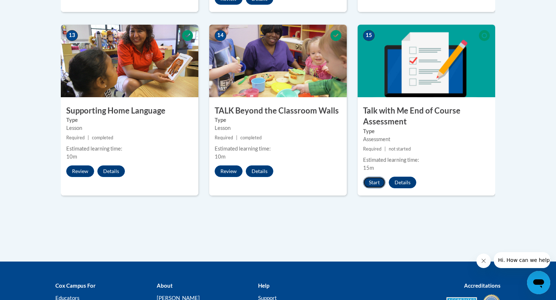
click at [376, 180] on button "Start" at bounding box center [374, 182] width 22 height 12
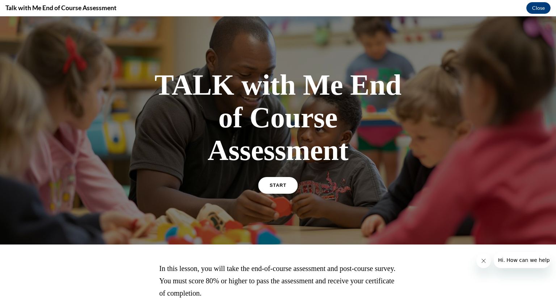
click at [293, 188] on link "START" at bounding box center [277, 185] width 39 height 17
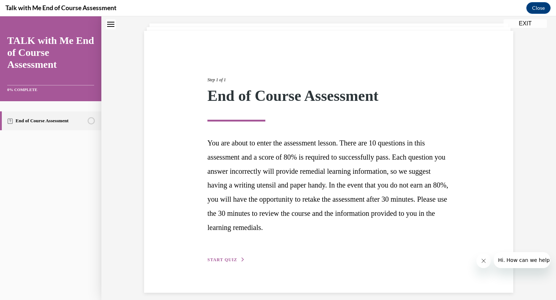
scroll to position [48, 0]
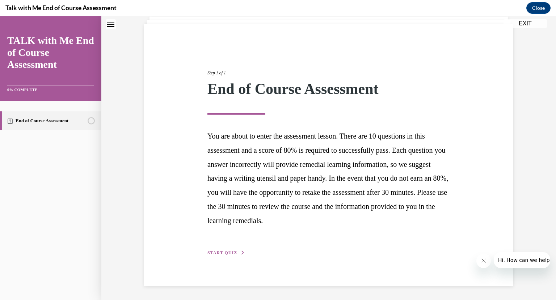
click at [236, 250] on button "START QUIZ" at bounding box center [227, 252] width 38 height 7
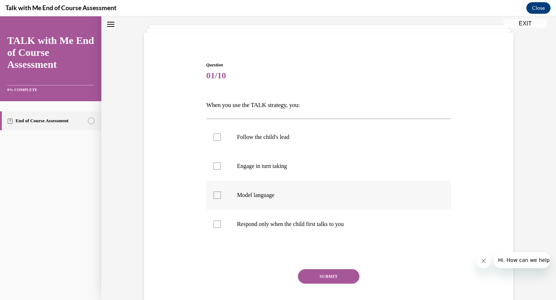
scroll to position [57, 0]
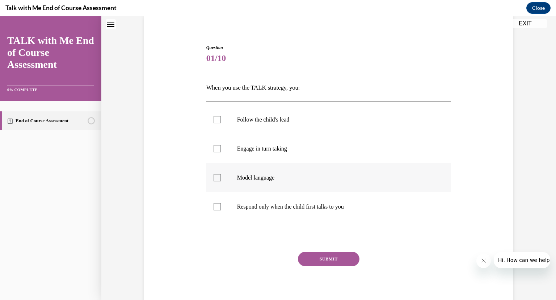
click at [256, 181] on label "Model language" at bounding box center [328, 177] width 245 height 29
click at [221, 181] on input "Model language" at bounding box center [217, 177] width 7 height 7
checkbox input "true"
click at [267, 151] on p "Engage in turn taking" at bounding box center [335, 148] width 196 height 7
click at [221, 151] on input "Engage in turn taking" at bounding box center [217, 148] width 7 height 7
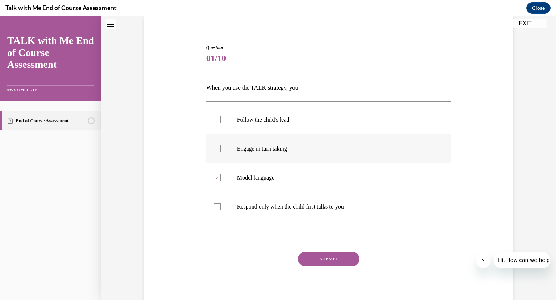
checkbox input "true"
click at [332, 256] on button "SUBMIT" at bounding box center [329, 258] width 62 height 14
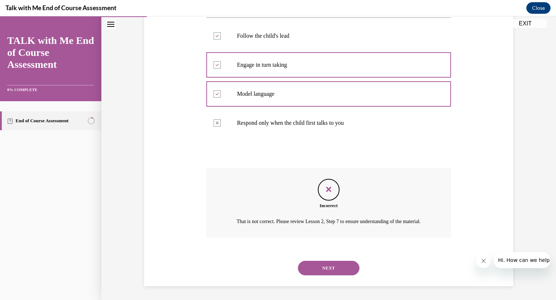
scroll to position [141, 0]
click at [331, 269] on button "NEXT" at bounding box center [329, 267] width 62 height 14
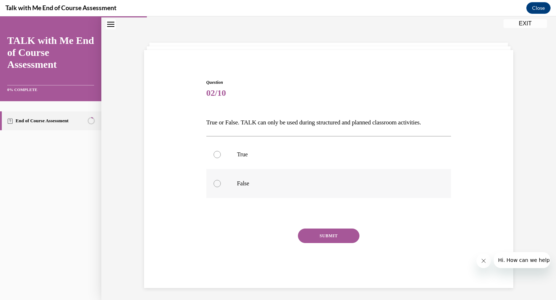
scroll to position [23, 0]
click at [306, 183] on p "False" at bounding box center [335, 182] width 196 height 7
click at [221, 183] on input "False" at bounding box center [217, 182] width 7 height 7
radio input "true"
click at [333, 235] on button "SUBMIT" at bounding box center [329, 234] width 62 height 14
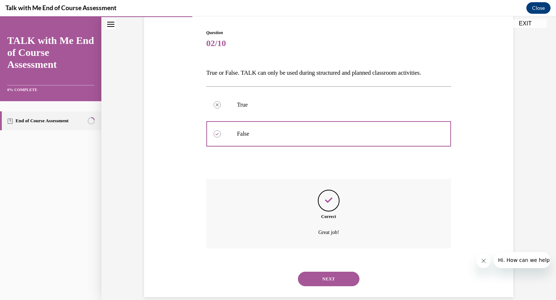
scroll to position [74, 0]
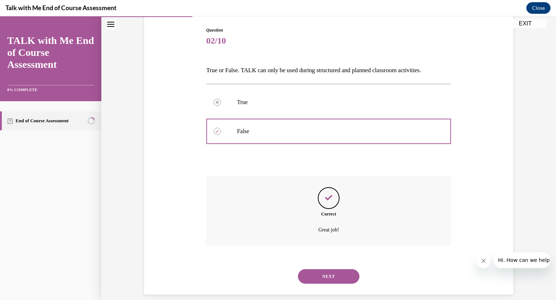
click at [354, 269] on button "NEXT" at bounding box center [329, 276] width 62 height 14
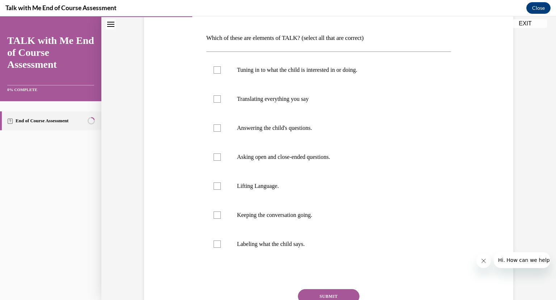
scroll to position [107, 0]
click at [331, 69] on p "Tuning in to what the child is interested in or doing." at bounding box center [335, 69] width 196 height 7
click at [221, 69] on input "Tuning in to what the child is interested in or doing." at bounding box center [217, 69] width 7 height 7
checkbox input "true"
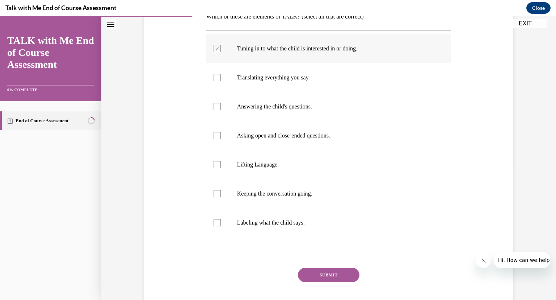
scroll to position [129, 0]
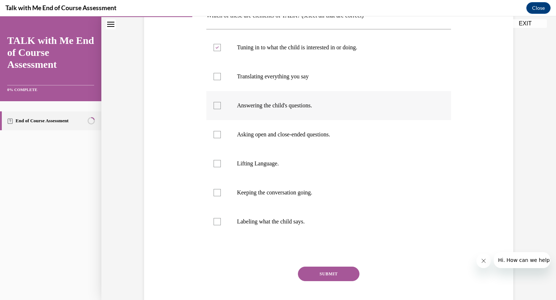
click at [308, 108] on p "Answering the child's questions." at bounding box center [335, 105] width 196 height 7
click at [221, 108] on input "Answering the child's questions." at bounding box center [217, 105] width 7 height 7
checkbox input "true"
click at [327, 138] on label "Asking open and close-ended questions." at bounding box center [328, 134] width 245 height 29
click at [221, 138] on input "Asking open and close-ended questions." at bounding box center [217, 134] width 7 height 7
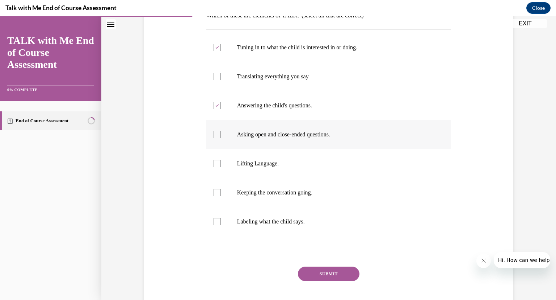
checkbox input "true"
click at [271, 166] on p "Lifting Language." at bounding box center [335, 163] width 196 height 7
click at [221, 166] on input "Lifting Language." at bounding box center [217, 163] width 7 height 7
checkbox input "true"
click at [306, 193] on p "Keeping the conversation going." at bounding box center [335, 192] width 196 height 7
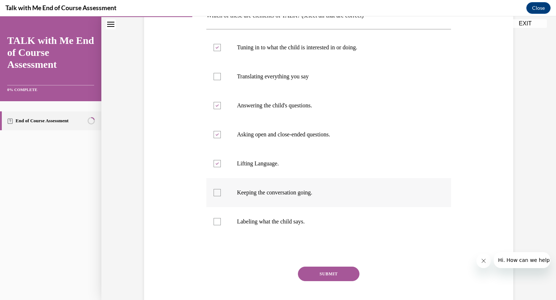
click at [221, 193] on input "Keeping the conversation going." at bounding box center [217, 192] width 7 height 7
checkbox input "true"
click at [345, 276] on button "SUBMIT" at bounding box center [329, 273] width 62 height 14
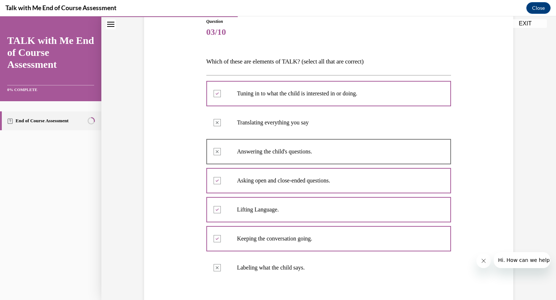
scroll to position [89, 0]
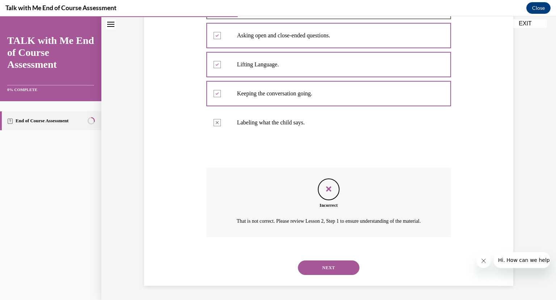
click at [343, 270] on button "NEXT" at bounding box center [329, 267] width 62 height 14
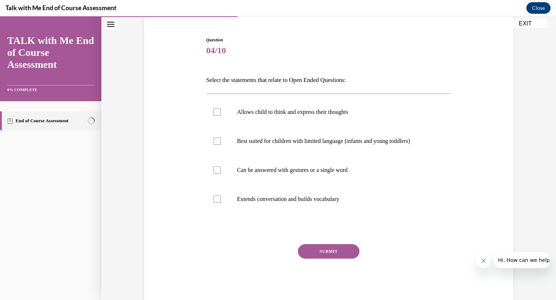
scroll to position [73, 0]
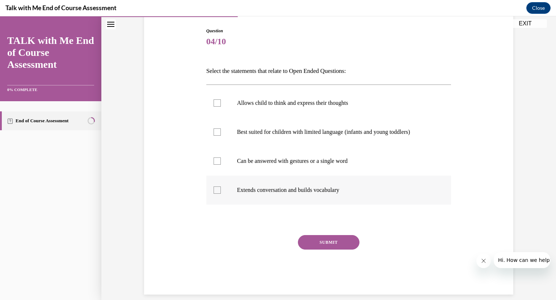
click at [219, 191] on div at bounding box center [217, 189] width 7 height 7
click at [219, 191] on input "Extends conversation and builds vocabulary" at bounding box center [217, 189] width 7 height 7
checkbox input "true"
click at [330, 239] on button "SUBMIT" at bounding box center [329, 242] width 62 height 14
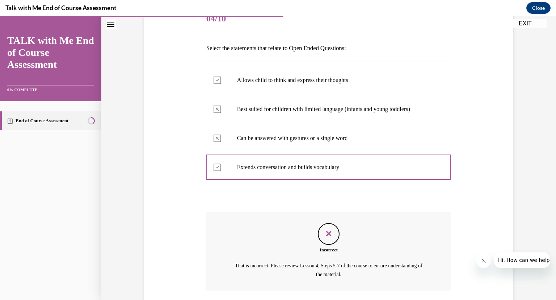
scroll to position [96, 0]
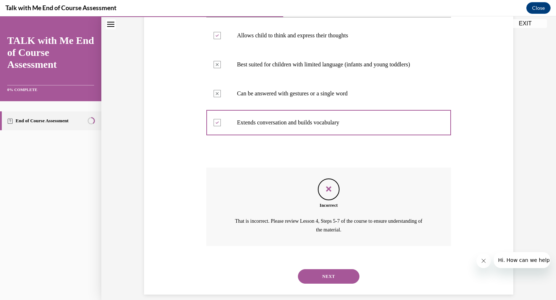
click at [337, 269] on button "NEXT" at bounding box center [329, 276] width 62 height 14
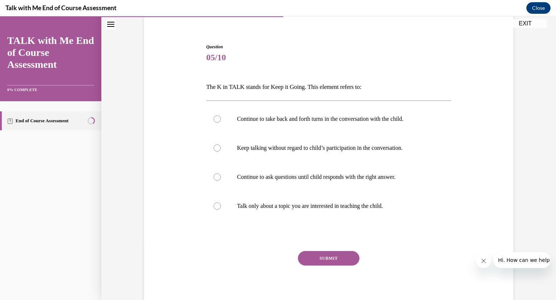
scroll to position [73, 0]
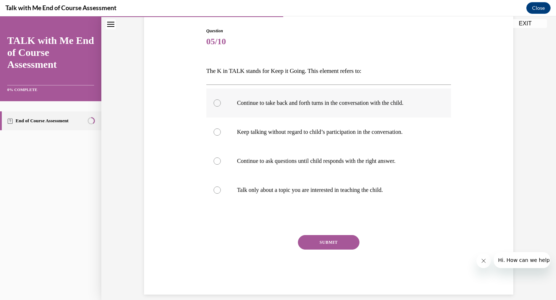
click at [253, 101] on p "Continue to take back and forth turns in the conversation with the child." at bounding box center [335, 102] width 196 height 7
click at [221, 101] on input "Continue to take back and forth turns in the conversation with the child." at bounding box center [217, 102] width 7 height 7
radio input "true"
click at [256, 160] on p "Continue to ask questions until child responds with the right answer." at bounding box center [335, 160] width 196 height 7
click at [221, 160] on input "Continue to ask questions until child responds with the right answer." at bounding box center [217, 160] width 7 height 7
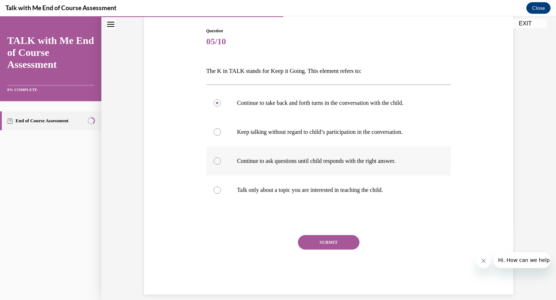
radio input "true"
click at [332, 241] on button "SUBMIT" at bounding box center [329, 242] width 62 height 14
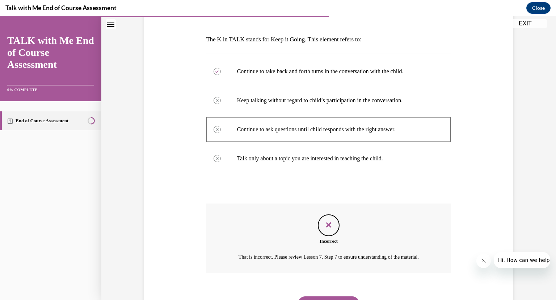
scroll to position [141, 0]
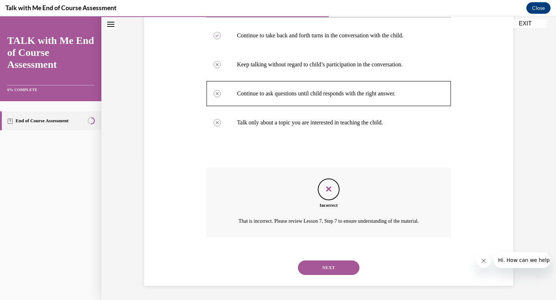
click at [347, 268] on button "NEXT" at bounding box center [329, 267] width 62 height 14
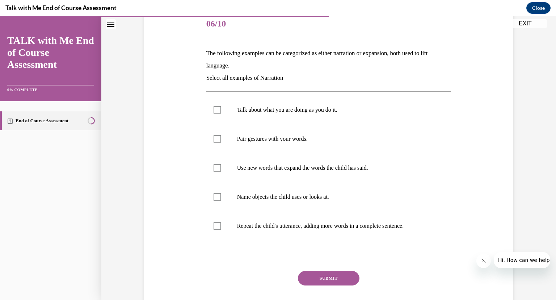
scroll to position [91, 0]
click at [301, 138] on p "Pair gestures with your words." at bounding box center [335, 138] width 196 height 7
click at [221, 138] on input "Pair gestures with your words." at bounding box center [217, 138] width 7 height 7
checkbox input "true"
click at [314, 171] on p "Use new words that expand the words the child has said." at bounding box center [335, 167] width 196 height 7
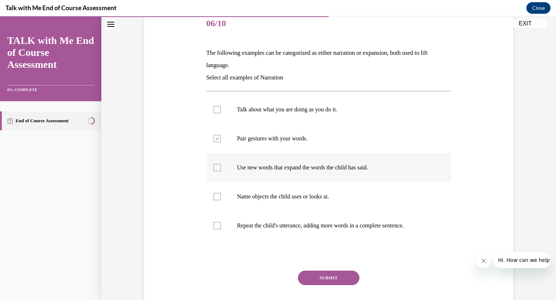
click at [221, 171] on input "Use new words that expand the words the child has said." at bounding box center [217, 167] width 7 height 7
checkbox input "true"
click at [319, 192] on label "Name objects the child uses or looks at." at bounding box center [328, 196] width 245 height 29
click at [221, 193] on input "Name objects the child uses or looks at." at bounding box center [217, 196] width 7 height 7
checkbox input "true"
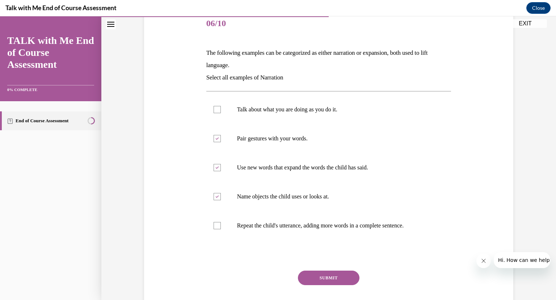
click at [338, 277] on button "SUBMIT" at bounding box center [329, 277] width 62 height 14
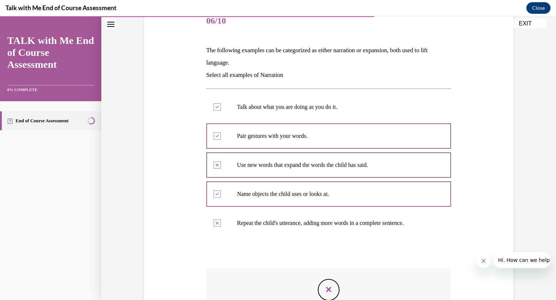
scroll to position [93, 0]
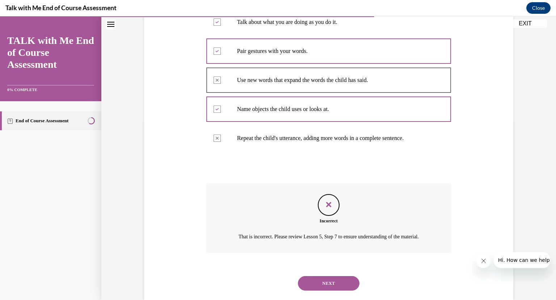
click at [342, 279] on button "NEXT" at bounding box center [329, 283] width 62 height 14
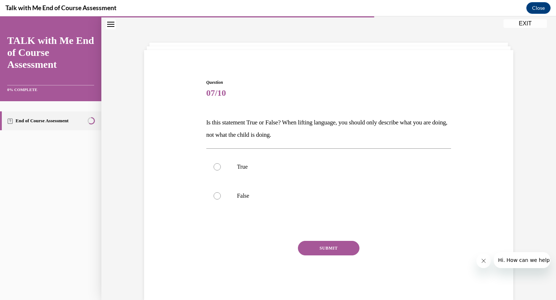
scroll to position [28, 0]
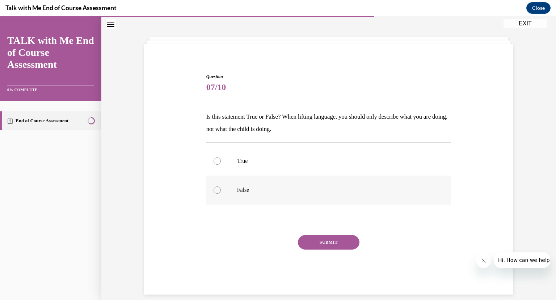
click at [236, 190] on label "False" at bounding box center [328, 189] width 245 height 29
click at [221, 190] on input "False" at bounding box center [217, 189] width 7 height 7
radio input "true"
click at [334, 238] on button "SUBMIT" at bounding box center [329, 242] width 62 height 14
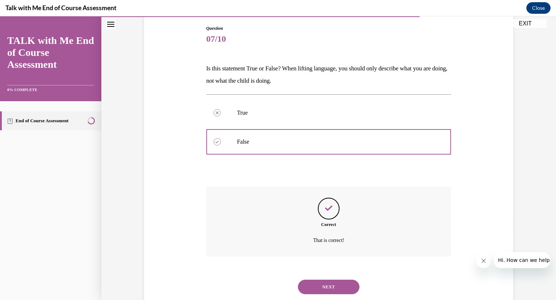
scroll to position [86, 0]
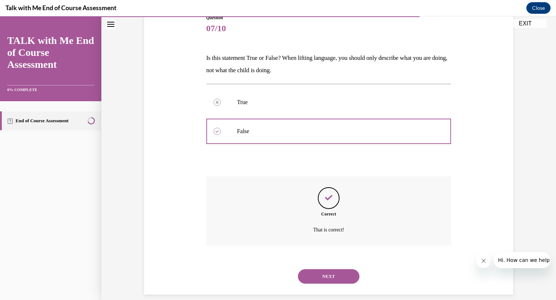
click at [353, 269] on button "NEXT" at bounding box center [329, 276] width 62 height 14
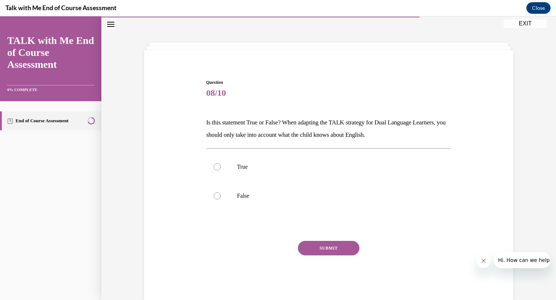
scroll to position [28, 0]
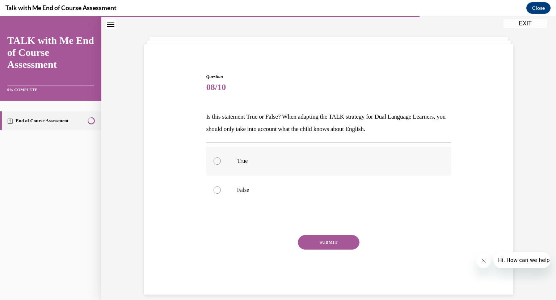
click at [234, 160] on label "True" at bounding box center [328, 160] width 245 height 29
click at [221, 160] on input "True" at bounding box center [217, 160] width 7 height 7
radio input "true"
click at [337, 240] on button "SUBMIT" at bounding box center [329, 242] width 62 height 14
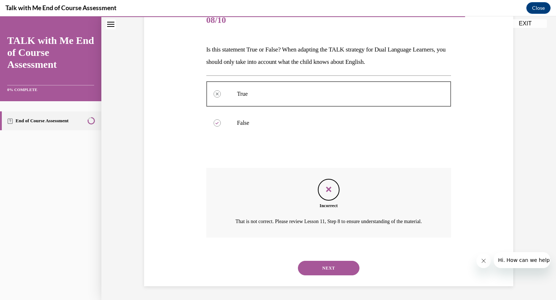
scroll to position [95, 0]
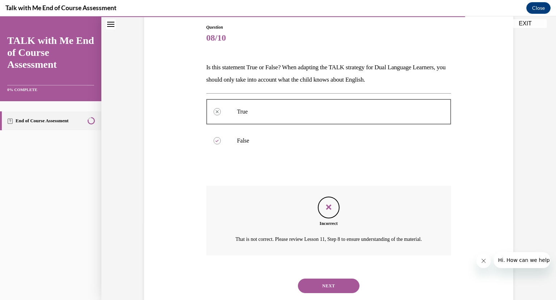
click at [343, 283] on button "NEXT" at bounding box center [329, 285] width 62 height 14
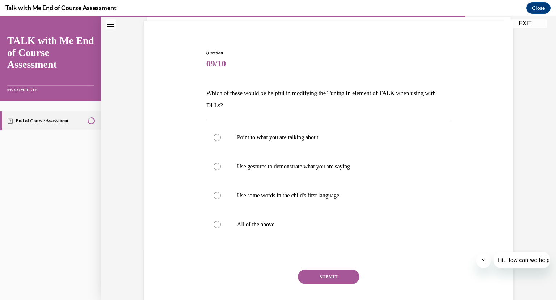
scroll to position [51, 0]
click at [300, 141] on label "Point to what you are talking about" at bounding box center [328, 137] width 245 height 29
click at [221, 141] on input "Point to what you are talking about" at bounding box center [217, 137] width 7 height 7
radio input "true"
click at [295, 193] on p "Use some words in the child's first language" at bounding box center [335, 195] width 196 height 7
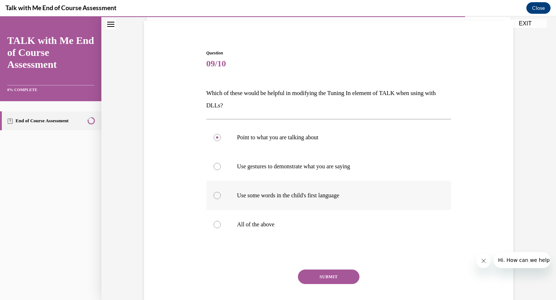
click at [221, 193] on input "Use some words in the child's first language" at bounding box center [217, 195] width 7 height 7
radio input "true"
click at [339, 273] on button "SUBMIT" at bounding box center [329, 276] width 62 height 14
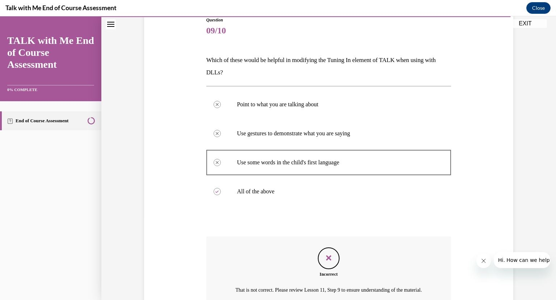
scroll to position [82, 0]
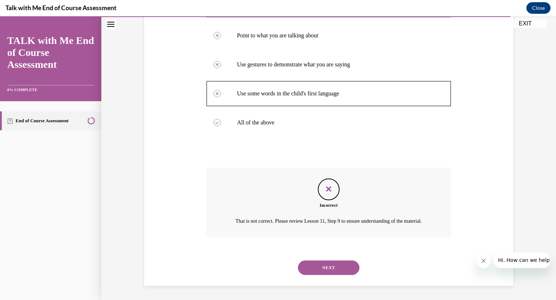
click at [348, 264] on button "NEXT" at bounding box center [329, 267] width 62 height 14
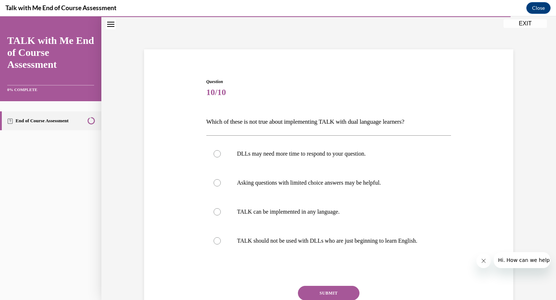
scroll to position [22, 0]
click at [311, 210] on p "TALK can be implemented in any language." at bounding box center [335, 212] width 196 height 7
click at [221, 210] on input "TALK can be implemented in any language." at bounding box center [217, 212] width 7 height 7
radio input "true"
click at [333, 174] on label "Asking questions with limited choice answers may be helpful." at bounding box center [328, 183] width 245 height 29
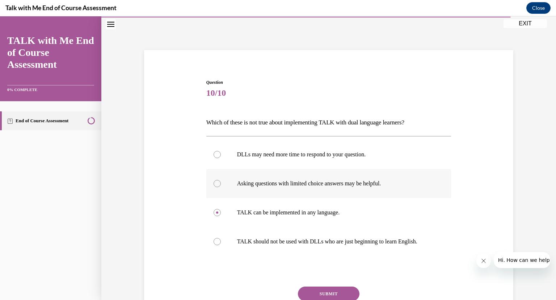
click at [221, 180] on input "Asking questions with limited choice answers may be helpful." at bounding box center [217, 183] width 7 height 7
radio input "true"
click at [343, 288] on button "SUBMIT" at bounding box center [329, 293] width 62 height 14
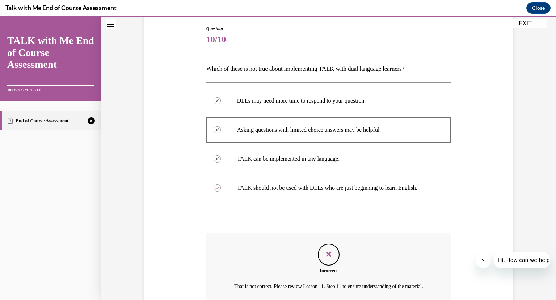
scroll to position [65, 0]
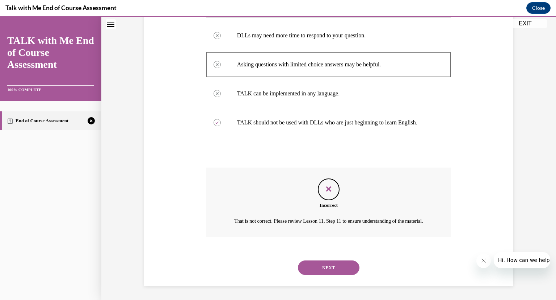
click at [344, 269] on button "NEXT" at bounding box center [329, 267] width 62 height 14
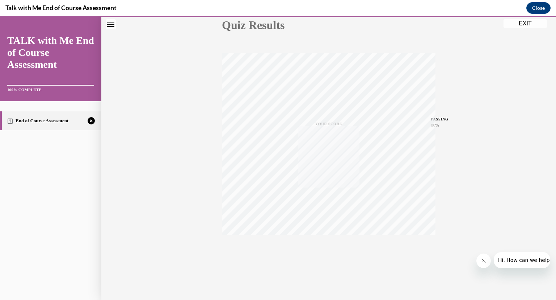
scroll to position [88, 0]
click at [332, 256] on icon "button" at bounding box center [329, 256] width 26 height 8
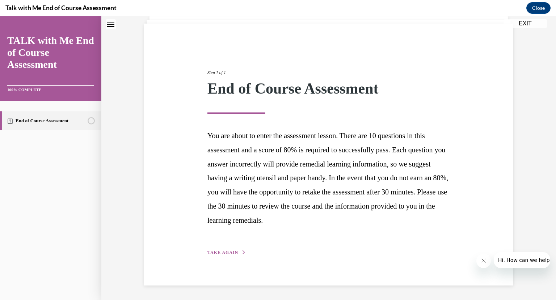
scroll to position [48, 0]
click at [234, 247] on div "Step 1 of 1 End of Course Assessment You are about to enter the assessment less…" at bounding box center [329, 155] width 254 height 204
click at [220, 254] on span "TAKE AGAIN" at bounding box center [223, 252] width 31 height 5
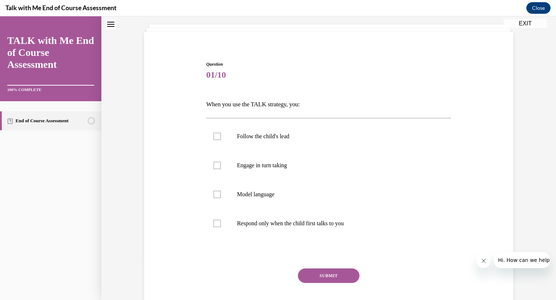
scroll to position [41, 0]
click at [264, 191] on p "Model language" at bounding box center [335, 193] width 196 height 7
click at [221, 191] on input "Model language" at bounding box center [217, 193] width 7 height 7
checkbox input "true"
click at [276, 164] on p "Engage in turn taking" at bounding box center [335, 164] width 196 height 7
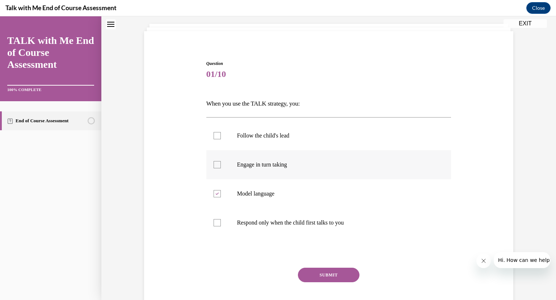
click at [221, 164] on input "Engage in turn taking" at bounding box center [217, 164] width 7 height 7
checkbox input "true"
click at [333, 273] on button "SUBMIT" at bounding box center [329, 274] width 62 height 14
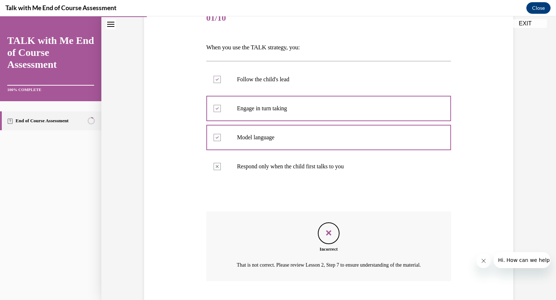
scroll to position [141, 0]
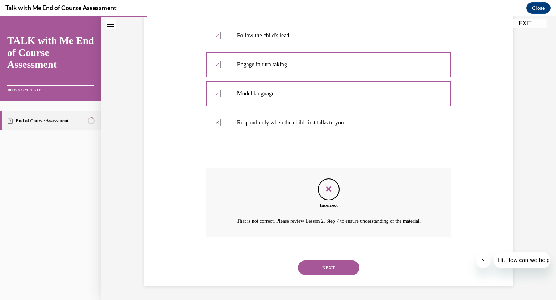
click at [340, 269] on button "NEXT" at bounding box center [329, 267] width 62 height 14
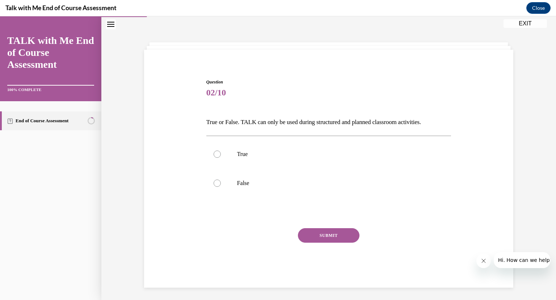
scroll to position [22, 0]
click at [238, 180] on p "False" at bounding box center [335, 183] width 196 height 7
click at [221, 180] on input "False" at bounding box center [217, 183] width 7 height 7
radio input "true"
click at [330, 237] on button "SUBMIT" at bounding box center [329, 235] width 62 height 14
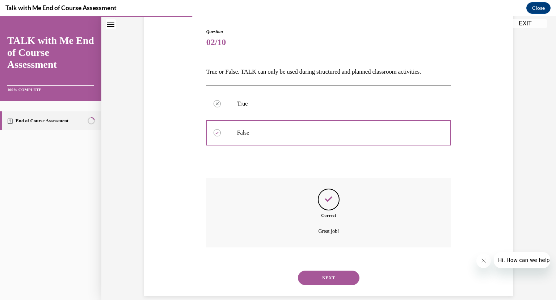
scroll to position [74, 0]
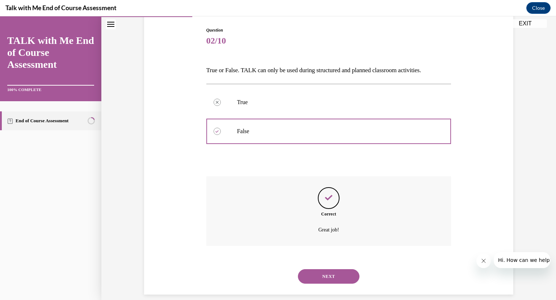
click at [341, 269] on button "NEXT" at bounding box center [329, 276] width 62 height 14
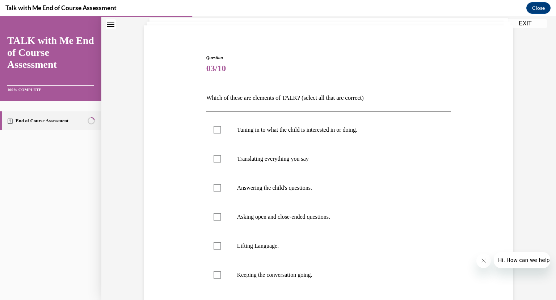
scroll to position [49, 0]
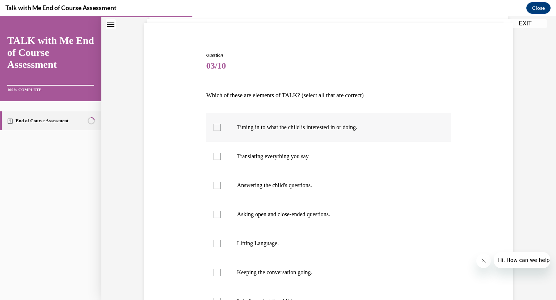
click at [289, 125] on p "Tuning in to what the child is interested in or doing." at bounding box center [335, 127] width 196 height 7
click at [221, 125] on input "Tuning in to what the child is interested in or doing." at bounding box center [217, 127] width 7 height 7
checkbox input "true"
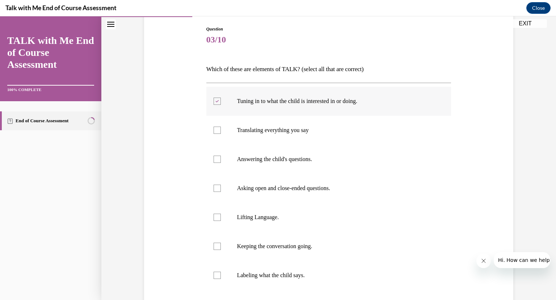
scroll to position [78, 0]
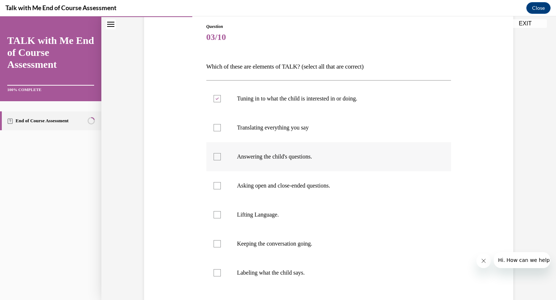
click at [293, 156] on p "Answering the child's questions." at bounding box center [335, 156] width 196 height 7
click at [221, 156] on input "Answering the child's questions." at bounding box center [217, 156] width 7 height 7
checkbox input "true"
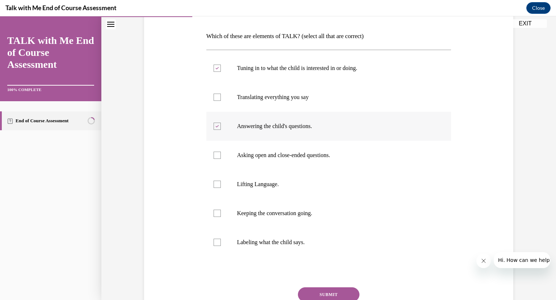
scroll to position [109, 0]
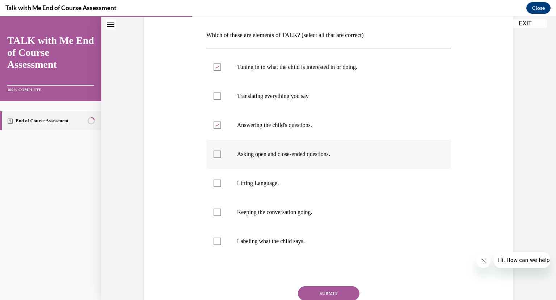
click at [301, 153] on p "Asking open and close-ended questions." at bounding box center [335, 153] width 196 height 7
click at [221, 153] on input "Asking open and close-ended questions." at bounding box center [217, 153] width 7 height 7
checkbox input "true"
click at [273, 183] on p "Lifting Language." at bounding box center [335, 182] width 196 height 7
click at [221, 183] on input "Lifting Language." at bounding box center [217, 182] width 7 height 7
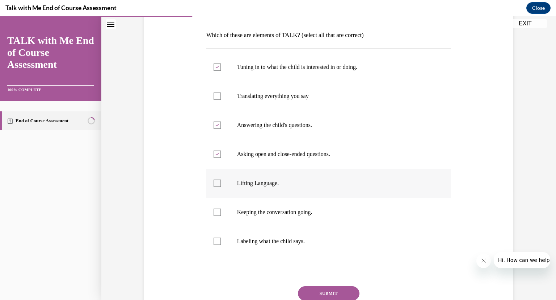
checkbox input "true"
click at [302, 212] on p "Keeping the conversation going." at bounding box center [335, 211] width 196 height 7
click at [221, 212] on input "Keeping the conversation going." at bounding box center [217, 211] width 7 height 7
checkbox input "true"
click at [339, 288] on button "SUBMIT" at bounding box center [329, 293] width 62 height 14
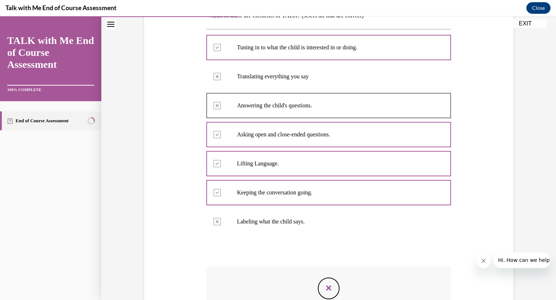
scroll to position [136, 0]
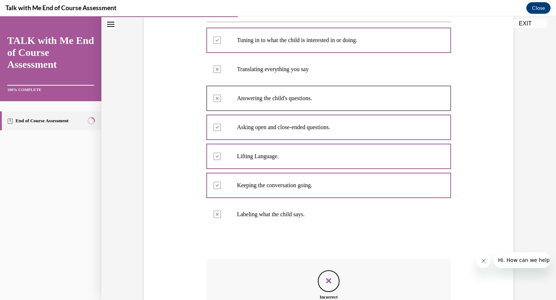
click at [333, 284] on icon "Feedback" at bounding box center [328, 280] width 11 height 11
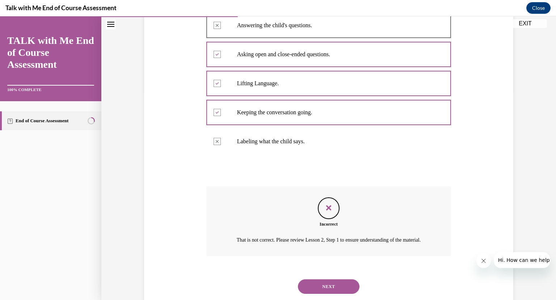
scroll to position [220, 0]
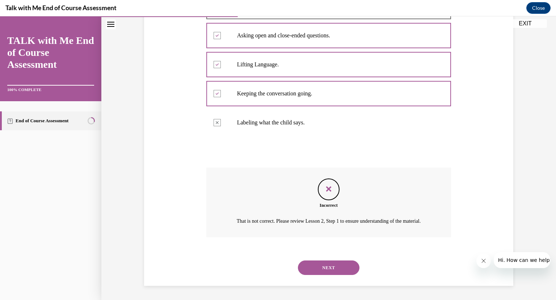
click at [347, 267] on button "NEXT" at bounding box center [329, 267] width 62 height 14
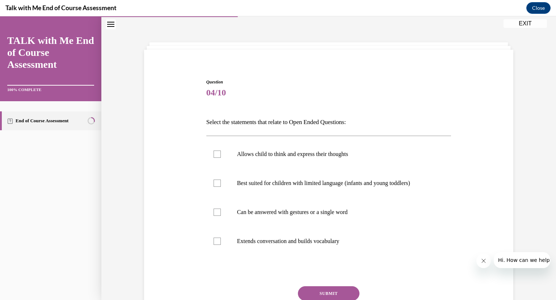
scroll to position [22, 0]
click at [304, 242] on p "Extends conversation and builds vocabulary" at bounding box center [335, 241] width 196 height 7
click at [221, 242] on input "Extends conversation and builds vocabulary" at bounding box center [217, 241] width 7 height 7
checkbox input "true"
click at [314, 150] on label "Allows child to think and express their thoughts" at bounding box center [328, 154] width 245 height 29
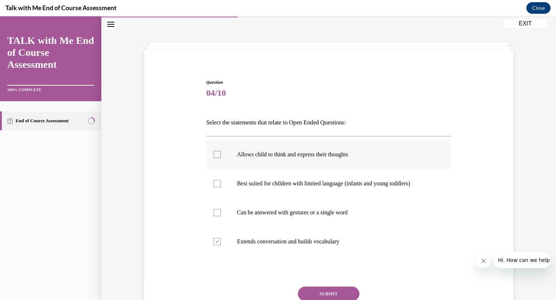
click at [221, 151] on input "Allows child to think and express their thoughts" at bounding box center [217, 154] width 7 height 7
checkbox input "true"
click at [346, 290] on button "SUBMIT" at bounding box center [329, 293] width 62 height 14
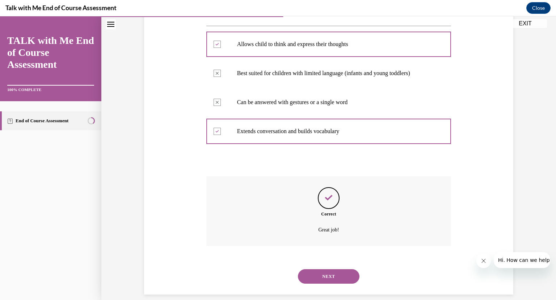
click at [337, 269] on button "NEXT" at bounding box center [329, 276] width 62 height 14
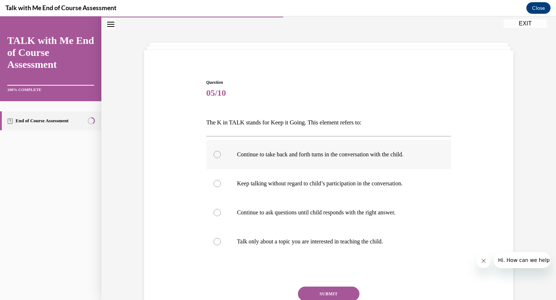
click at [300, 152] on p "Continue to take back and forth turns in the conversation with the child." at bounding box center [335, 154] width 196 height 7
click at [221, 152] on input "Continue to take back and forth turns in the conversation with the child." at bounding box center [217, 154] width 7 height 7
radio input "true"
click at [346, 290] on button "SUBMIT" at bounding box center [329, 293] width 62 height 14
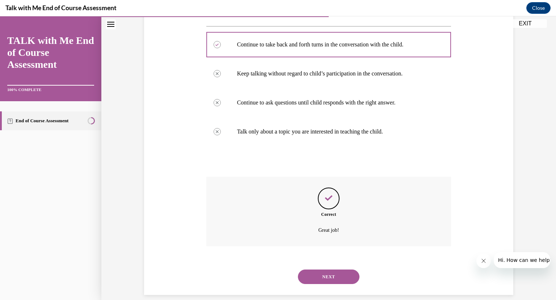
scroll to position [132, 0]
click at [340, 269] on button "NEXT" at bounding box center [329, 276] width 62 height 14
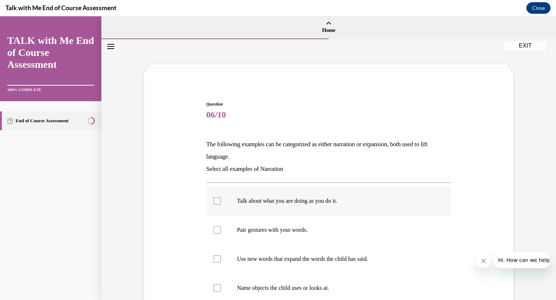
click at [302, 195] on label "Talk about what you are doing as you do it." at bounding box center [328, 200] width 245 height 29
click at [221, 197] on input "Talk about what you are doing as you do it." at bounding box center [217, 200] width 7 height 7
checkbox input "true"
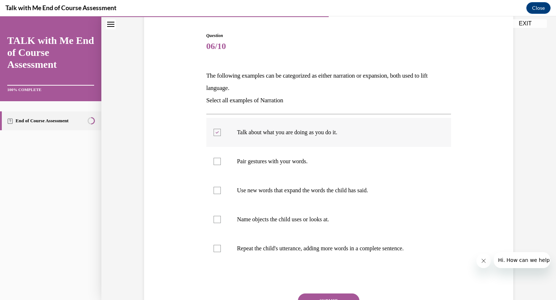
scroll to position [72, 0]
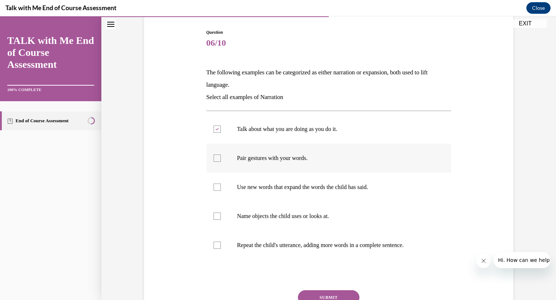
click at [294, 153] on label "Pair gestures with your words." at bounding box center [328, 157] width 245 height 29
click at [221, 154] on input "Pair gestures with your words." at bounding box center [217, 157] width 7 height 7
checkbox input "true"
click at [282, 218] on p "Name objects the child uses or looks at." at bounding box center [335, 215] width 196 height 7
click at [221, 218] on input "Name objects the child uses or looks at." at bounding box center [217, 215] width 7 height 7
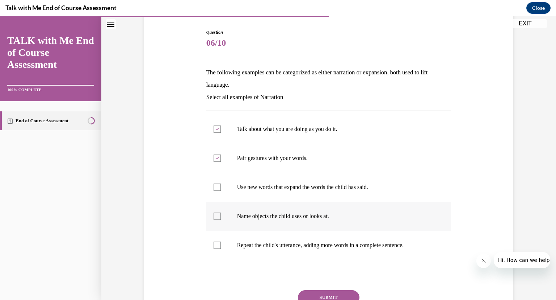
checkbox input "true"
click at [335, 289] on div "Question 06/10 The following examples can be categorized as either narration or…" at bounding box center [328, 189] width 245 height 320
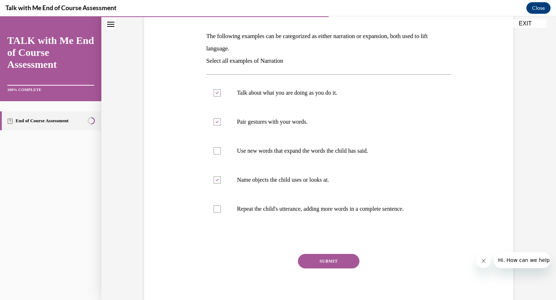
click at [341, 257] on button "SUBMIT" at bounding box center [329, 261] width 62 height 14
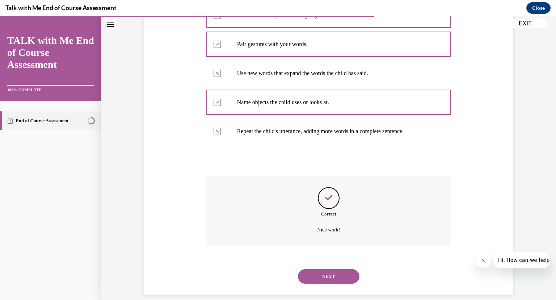
scroll to position [185, 0]
click at [344, 269] on button "NEXT" at bounding box center [329, 276] width 62 height 14
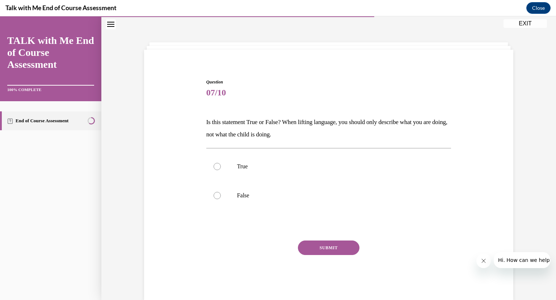
scroll to position [22, 0]
click at [236, 194] on label "False" at bounding box center [328, 195] width 245 height 29
click at [221, 194] on input "False" at bounding box center [217, 195] width 7 height 7
radio input "true"
click at [331, 249] on button "SUBMIT" at bounding box center [329, 248] width 62 height 14
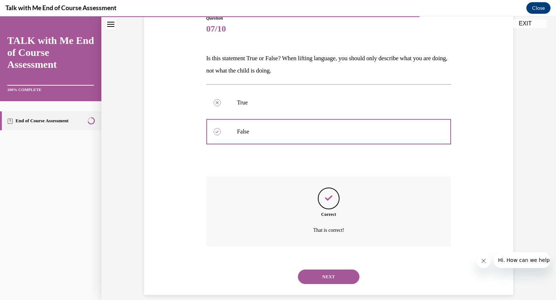
scroll to position [86, 0]
click at [338, 271] on button "NEXT" at bounding box center [329, 276] width 62 height 14
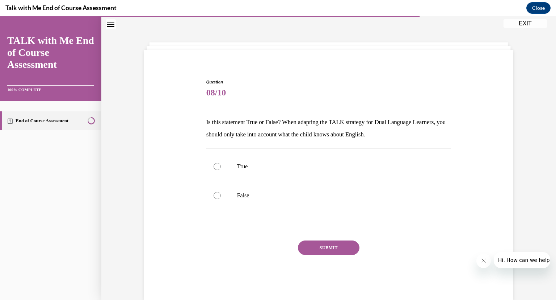
scroll to position [22, 0]
click at [230, 199] on label "False" at bounding box center [328, 195] width 245 height 29
click at [221, 199] on input "False" at bounding box center [217, 195] width 7 height 7
radio input "true"
click at [334, 243] on button "SUBMIT" at bounding box center [329, 248] width 62 height 14
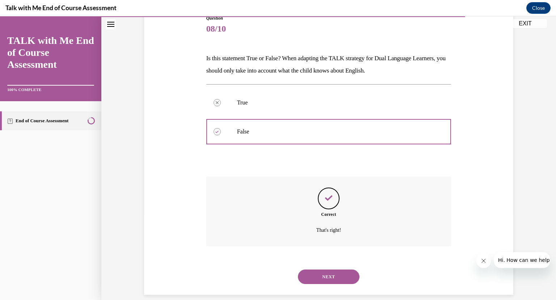
scroll to position [86, 0]
click at [338, 269] on button "NEXT" at bounding box center [329, 276] width 62 height 14
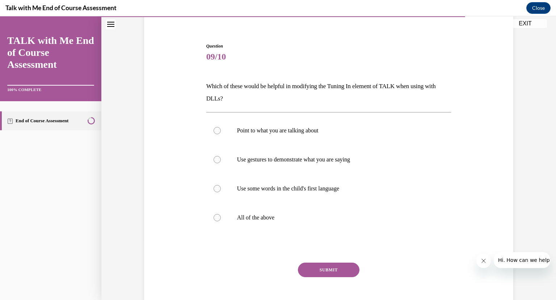
scroll to position [58, 0]
click at [267, 217] on p "All of the above" at bounding box center [335, 217] width 196 height 7
click at [221, 217] on input "All of the above" at bounding box center [217, 217] width 7 height 7
radio input "true"
click at [342, 270] on button "SUBMIT" at bounding box center [329, 270] width 62 height 14
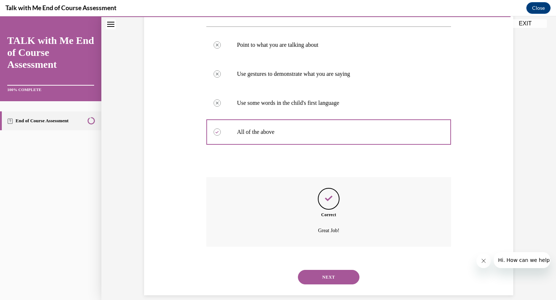
scroll to position [144, 0]
click at [340, 269] on button "NEXT" at bounding box center [329, 276] width 62 height 14
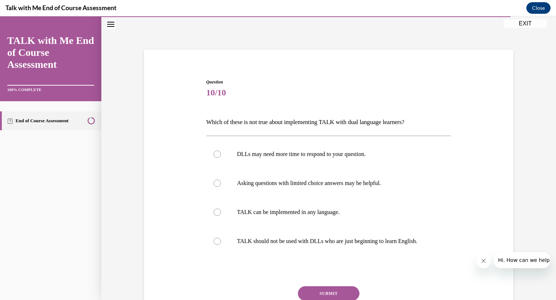
scroll to position [22, 0]
click at [252, 241] on p "TALK should not be used with DLLs who are just beginning to learn English." at bounding box center [335, 241] width 196 height 7
click at [221, 241] on input "TALK should not be used with DLLs who are just beginning to learn English." at bounding box center [217, 241] width 7 height 7
radio input "true"
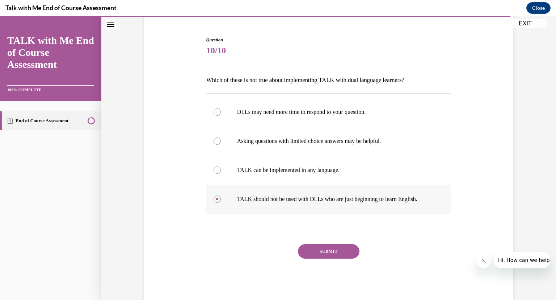
scroll to position [73, 0]
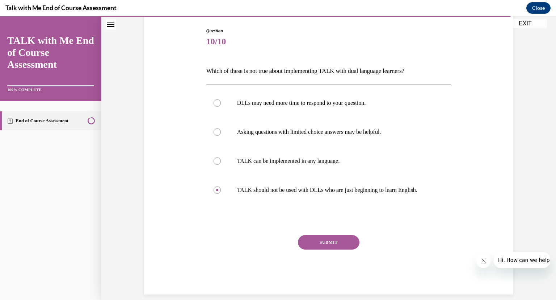
click at [349, 241] on button "SUBMIT" at bounding box center [329, 242] width 62 height 14
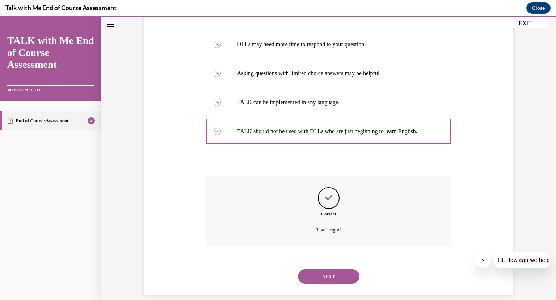
scroll to position [132, 0]
click at [343, 269] on button "NEXT" at bounding box center [329, 276] width 62 height 14
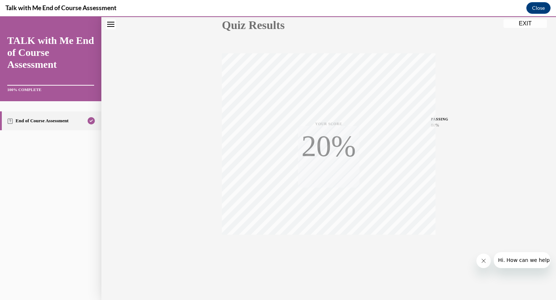
scroll to position [88, 0]
click at [328, 251] on div "TAKE AGAIN" at bounding box center [329, 251] width 26 height 17
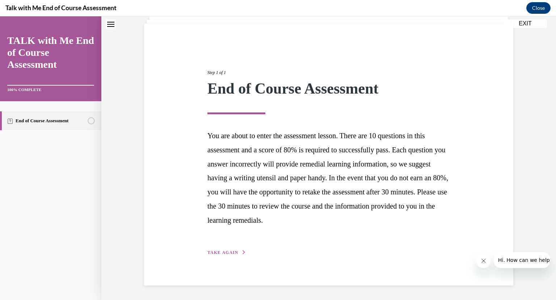
scroll to position [48, 0]
click at [531, 22] on button "EXIT" at bounding box center [525, 23] width 43 height 9
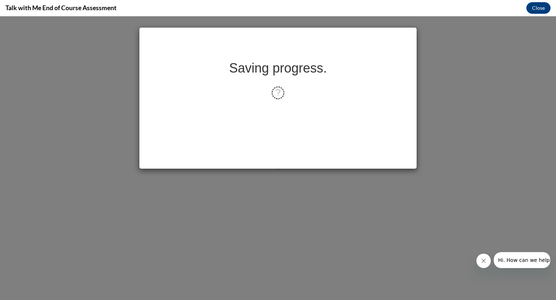
scroll to position [0, 0]
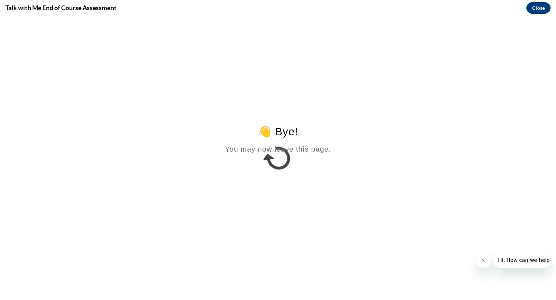
click at [542, 11] on button "Close" at bounding box center [539, 8] width 24 height 12
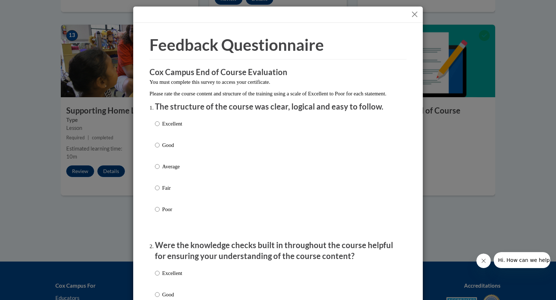
click at [412, 16] on button "Close" at bounding box center [414, 14] width 9 height 9
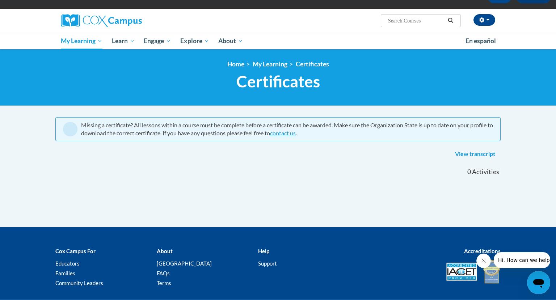
scroll to position [91, 0]
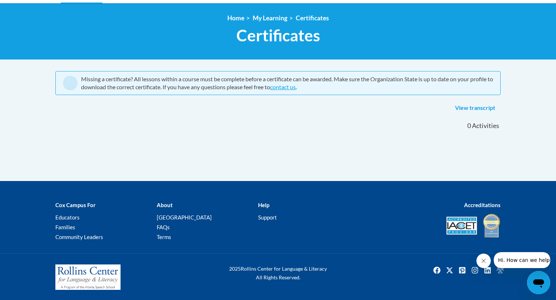
click at [344, 156] on div "Missing a certificate? All lessons within a course must be complete before a ce…" at bounding box center [278, 126] width 456 height 110
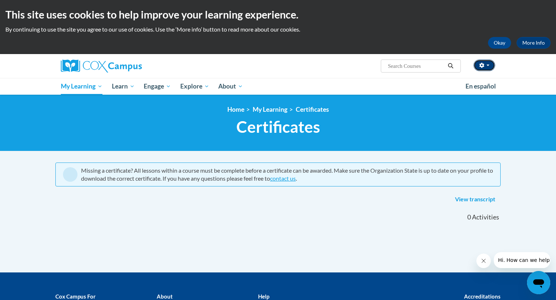
click at [485, 70] on button "button" at bounding box center [485, 65] width 22 height 12
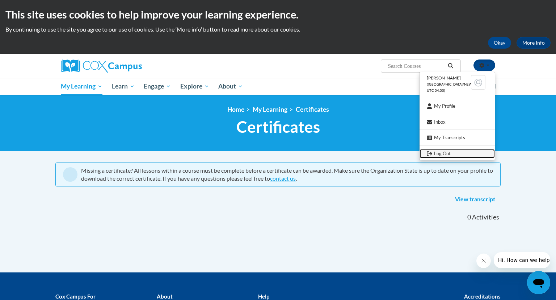
click at [443, 155] on link "Log Out" at bounding box center [457, 153] width 75 height 9
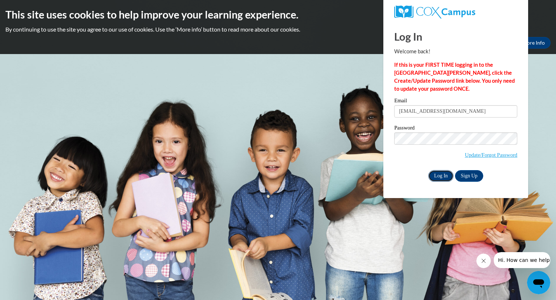
click at [431, 175] on input "Log In" at bounding box center [441, 176] width 25 height 12
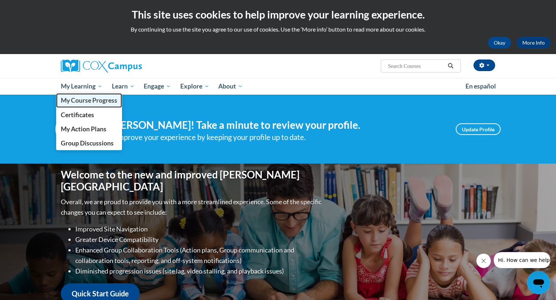
click at [88, 99] on span "My Course Progress" at bounding box center [89, 100] width 57 height 8
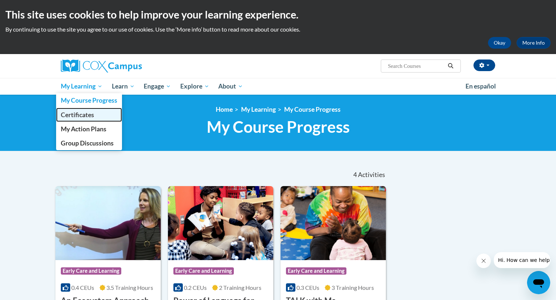
click at [82, 118] on span "Certificates" at bounding box center [77, 115] width 33 height 8
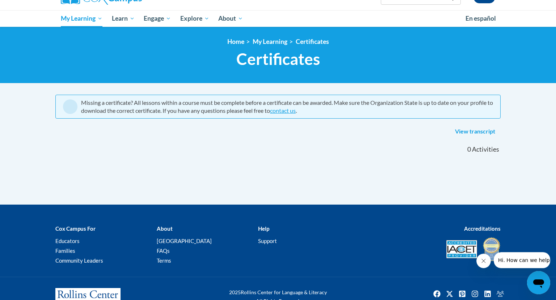
scroll to position [66, 0]
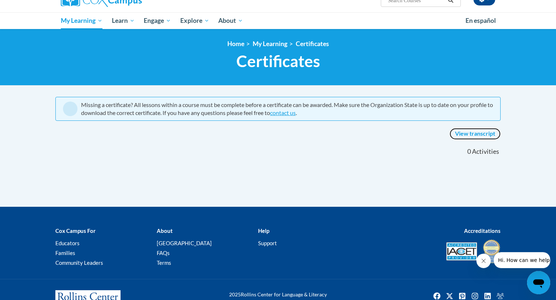
click at [459, 134] on link "View transcript" at bounding box center [475, 134] width 51 height 12
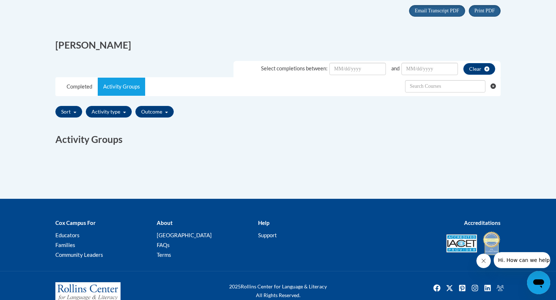
scroll to position [174, 0]
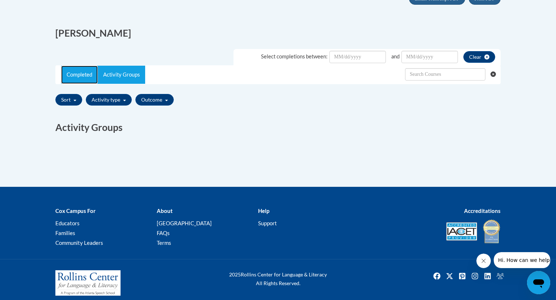
click at [81, 71] on link "Completed" at bounding box center [79, 75] width 37 height 18
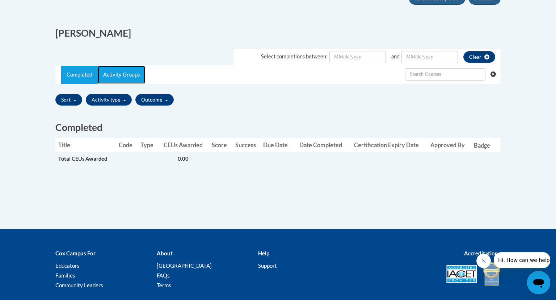
click at [115, 67] on link "Activity Groups" at bounding box center [121, 75] width 47 height 18
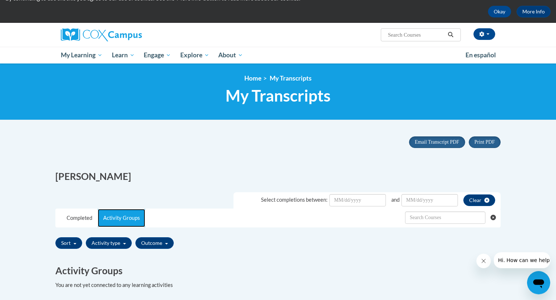
scroll to position [32, 0]
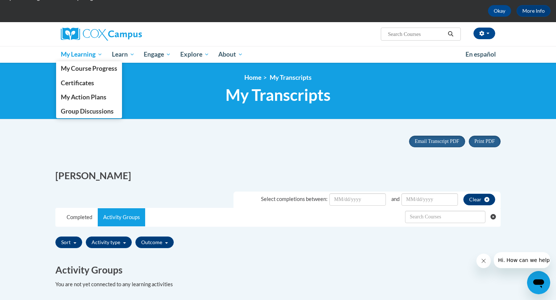
click at [88, 53] on span "My Learning" at bounding box center [82, 54] width 42 height 9
click at [85, 75] on link "My Course Progress" at bounding box center [89, 68] width 66 height 14
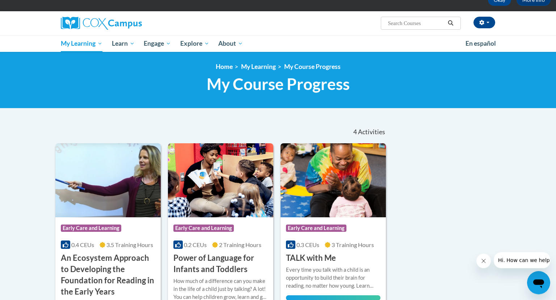
scroll to position [42, 0]
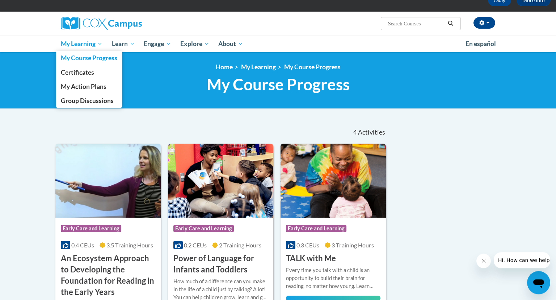
click at [80, 48] on link "My Learning" at bounding box center [81, 44] width 51 height 17
click at [77, 74] on span "Certificates" at bounding box center [77, 72] width 33 height 8
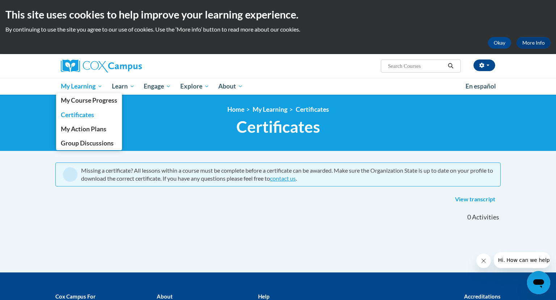
click at [92, 88] on span "My Learning" at bounding box center [82, 86] width 42 height 9
click at [87, 104] on span "My Course Progress" at bounding box center [89, 100] width 57 height 8
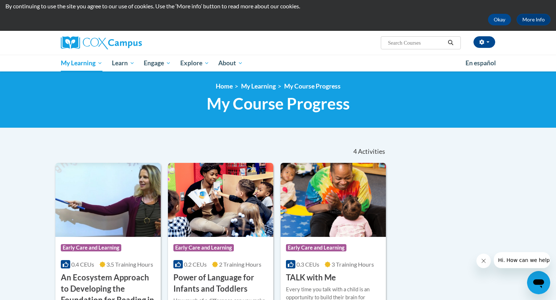
scroll to position [23, 0]
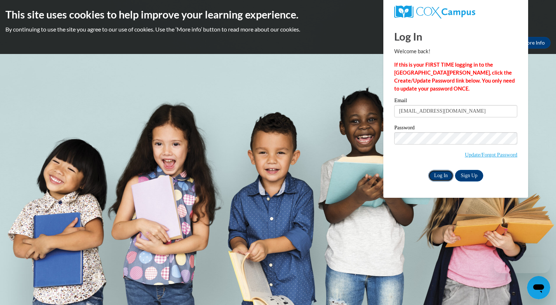
click at [438, 174] on input "Log In" at bounding box center [441, 176] width 25 height 12
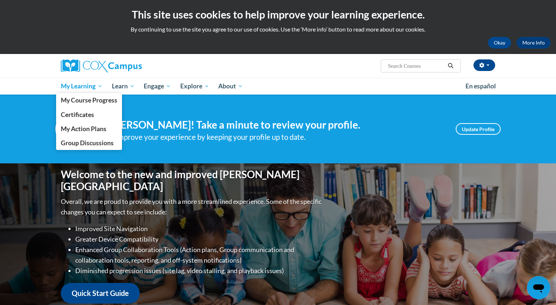
click at [82, 86] on span "My Learning" at bounding box center [82, 86] width 42 height 9
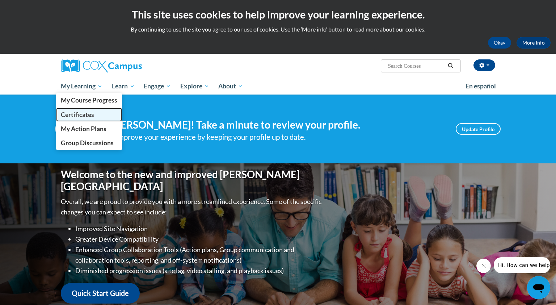
click at [80, 117] on span "Certificates" at bounding box center [77, 115] width 33 height 8
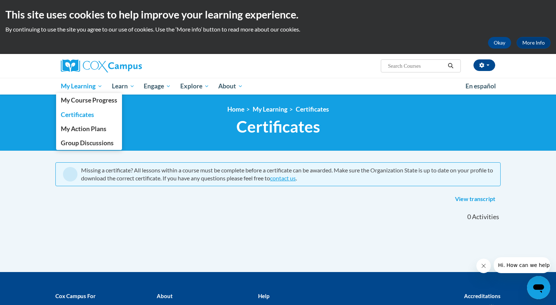
click at [82, 88] on span "My Learning" at bounding box center [82, 86] width 42 height 9
click at [108, 98] on span "My Course Progress" at bounding box center [89, 100] width 57 height 8
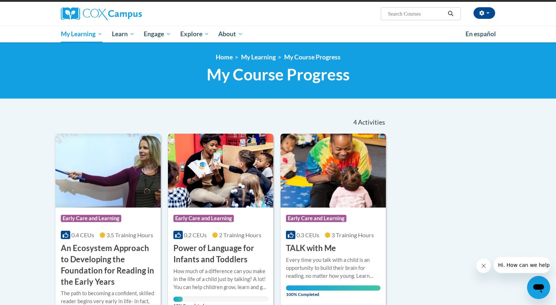
scroll to position [45, 0]
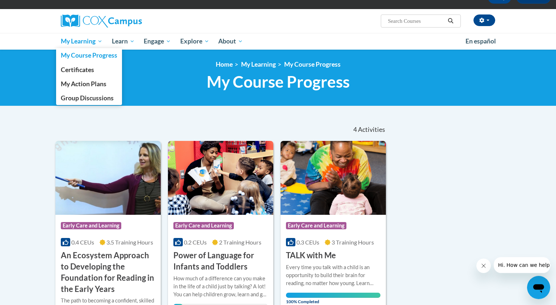
click at [99, 43] on span "My Learning" at bounding box center [82, 41] width 42 height 9
click at [76, 70] on span "Certificates" at bounding box center [77, 70] width 33 height 8
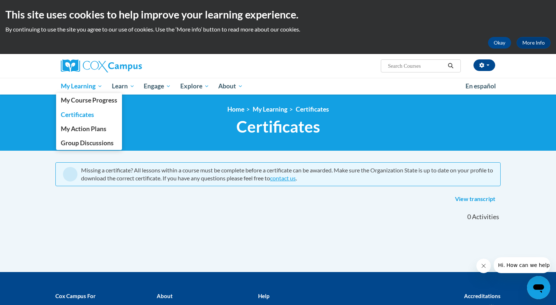
click at [101, 86] on span "My Learning" at bounding box center [82, 86] width 42 height 9
click at [77, 100] on span "My Course Progress" at bounding box center [89, 100] width 57 height 8
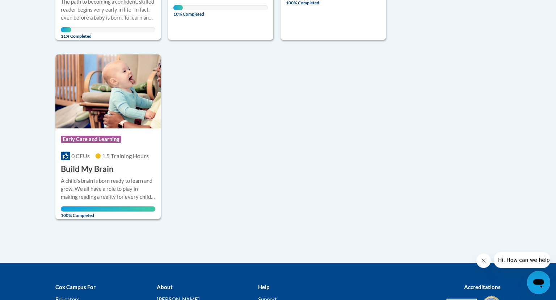
scroll to position [345, 0]
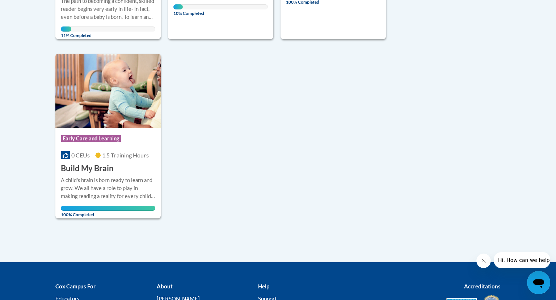
click at [0, 36] on body "This site uses cookies to help improve your learning experience. By continuing …" at bounding box center [278, 22] width 556 height 734
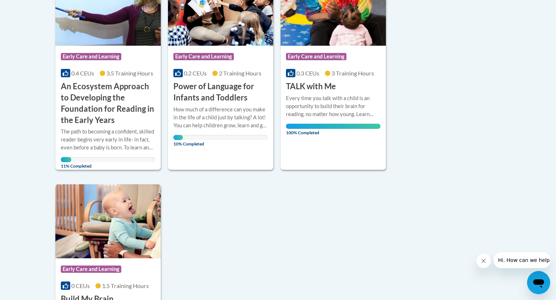
scroll to position [214, 0]
